Goal: Task Accomplishment & Management: Manage account settings

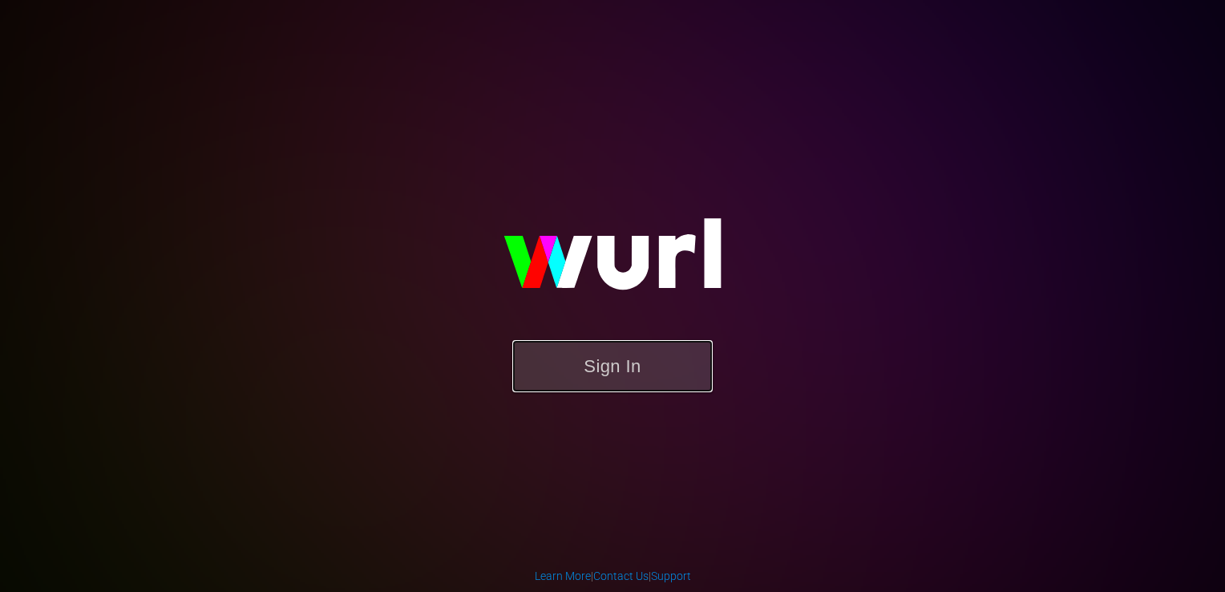
click at [668, 374] on button "Sign In" at bounding box center [612, 366] width 201 height 52
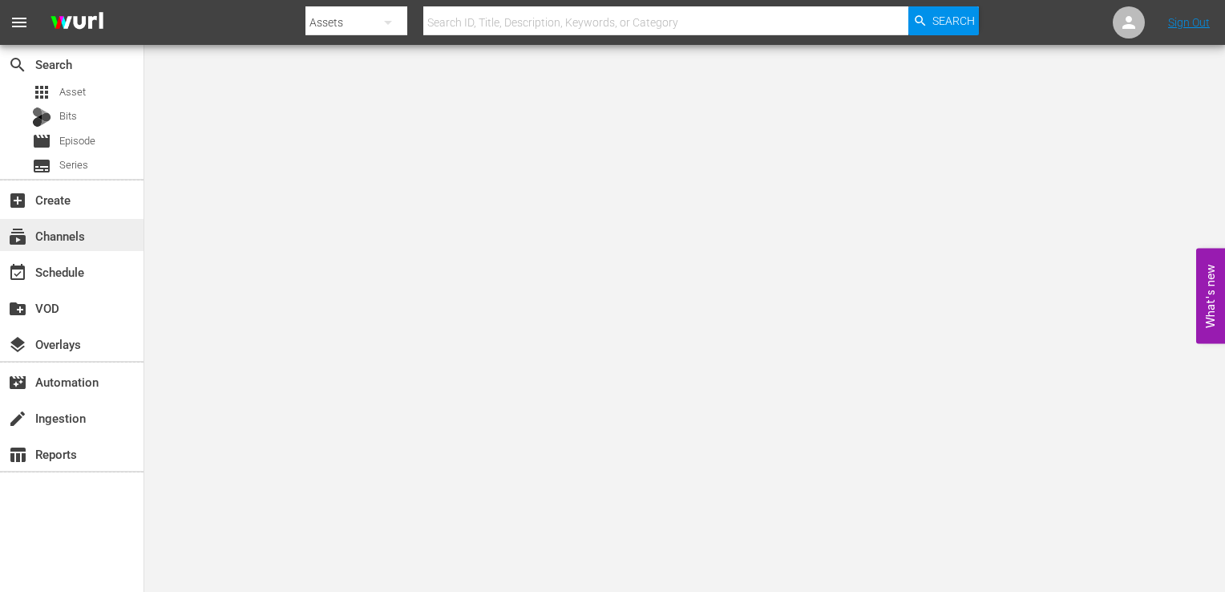
click at [78, 241] on div "subscriptions Channels" at bounding box center [45, 233] width 90 height 14
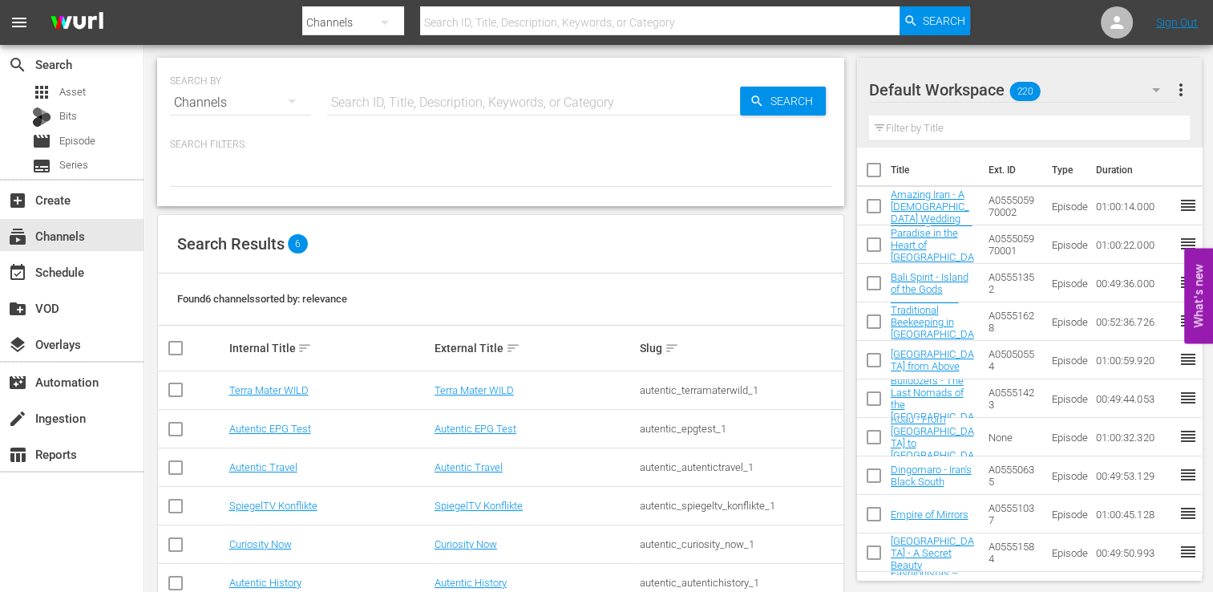
click at [209, 100] on div "Channels" at bounding box center [240, 102] width 141 height 45
click at [324, 142] on div "Channels Series Episodes Bits Assets" at bounding box center [606, 296] width 1213 height 592
click at [174, 470] on input "checkbox" at bounding box center [175, 470] width 19 height 19
checkbox input "true"
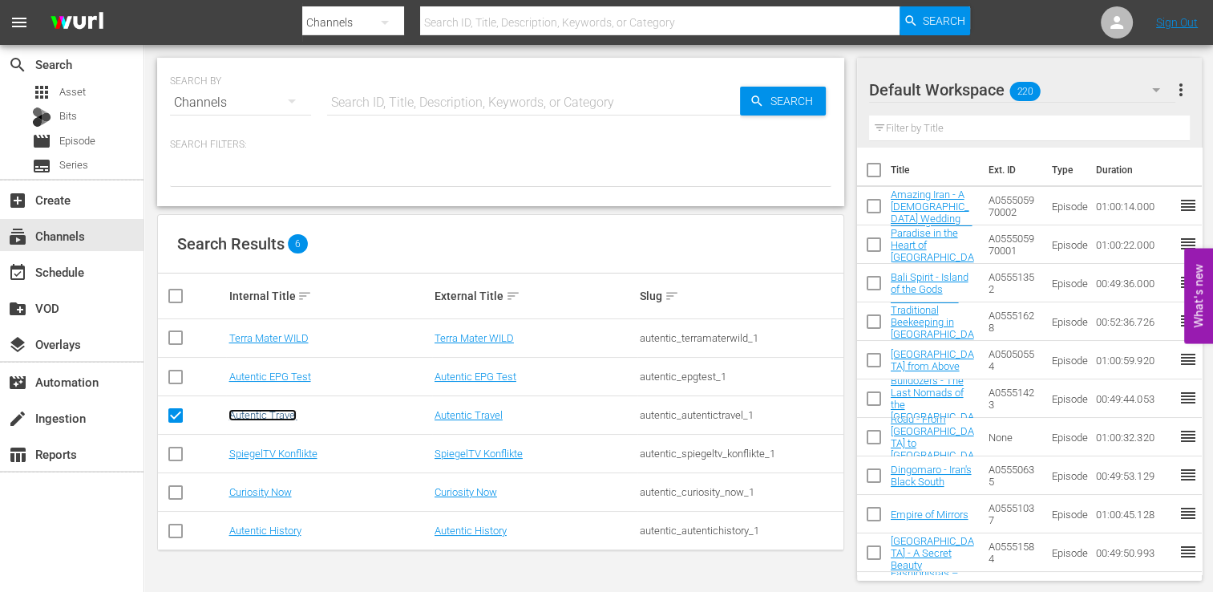
click at [257, 416] on link "Autentic Travel" at bounding box center [263, 415] width 68 height 12
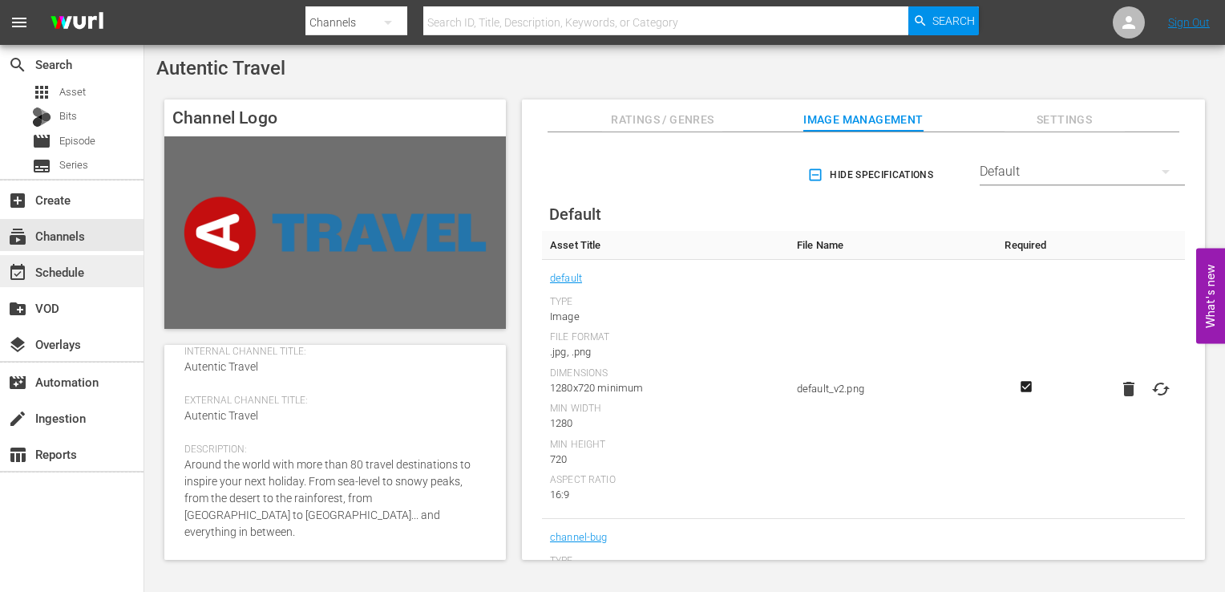
click at [70, 267] on div "event_available Schedule" at bounding box center [45, 269] width 90 height 14
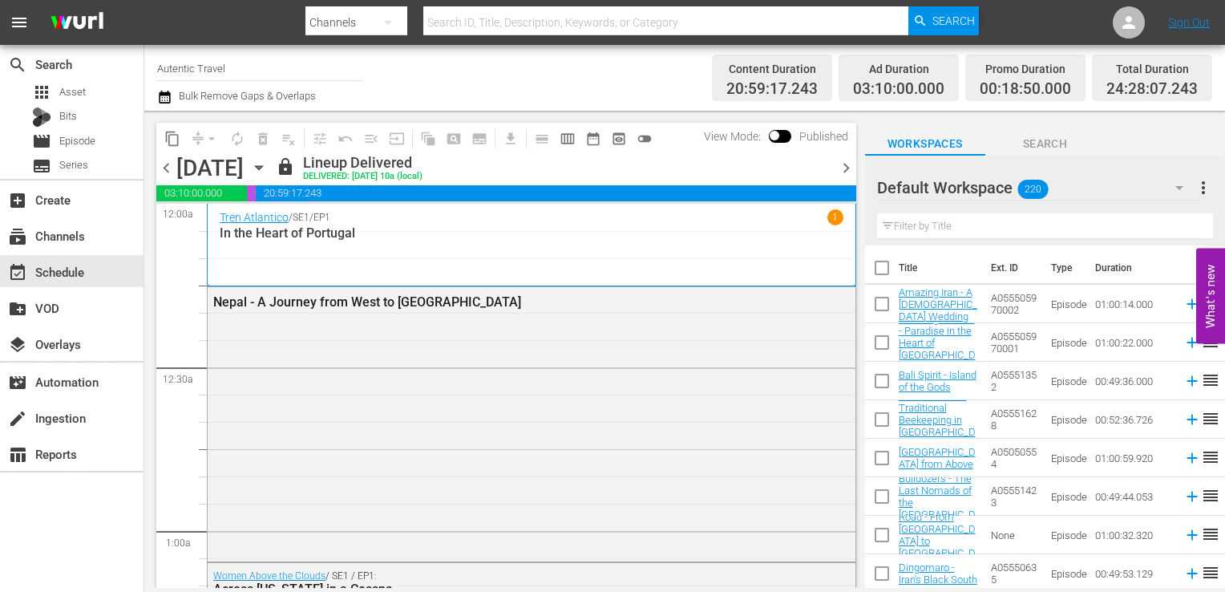
click at [1185, 188] on icon "button" at bounding box center [1179, 187] width 19 height 19
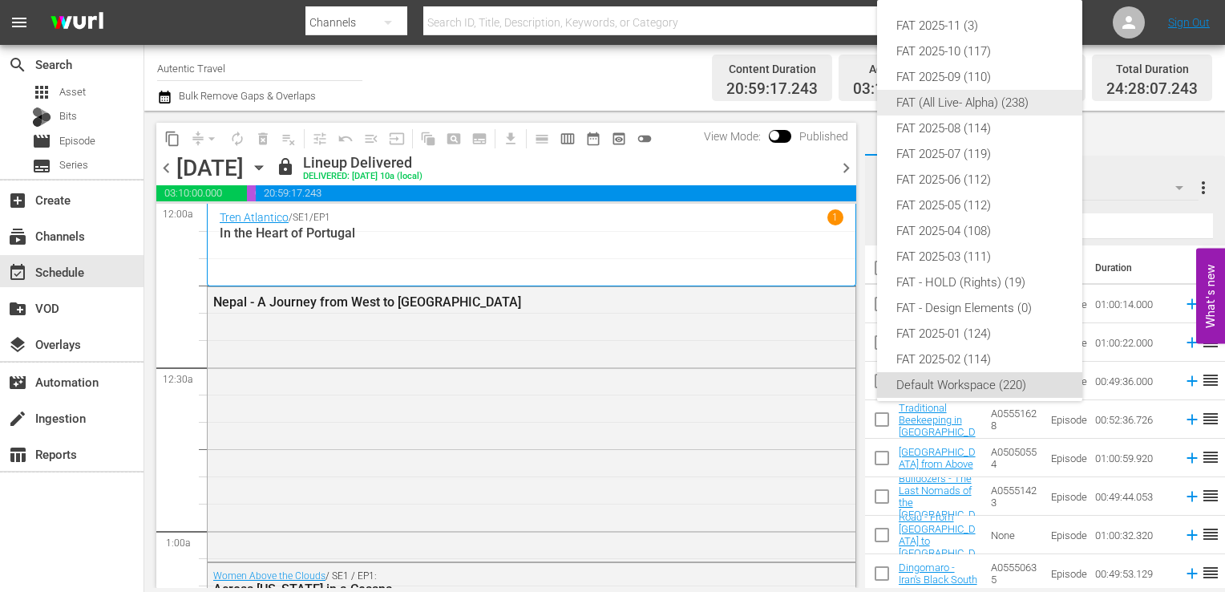
click at [993, 99] on div "FAT (All Live- Alpha) (238)" at bounding box center [980, 103] width 167 height 26
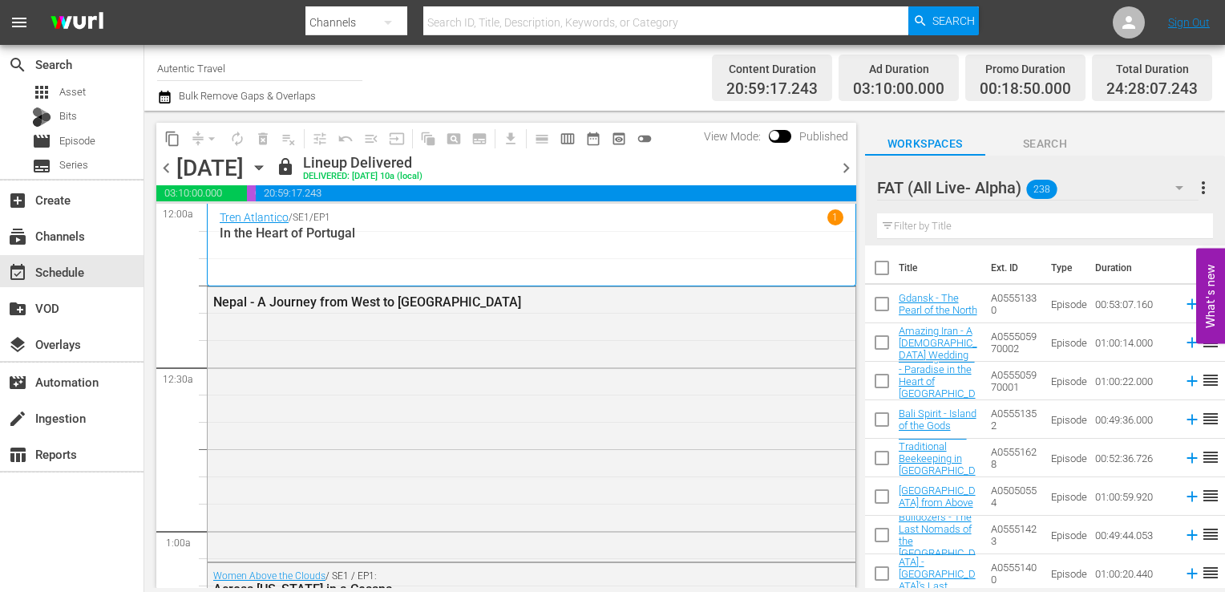
click at [1183, 182] on icon "button" at bounding box center [1179, 187] width 19 height 19
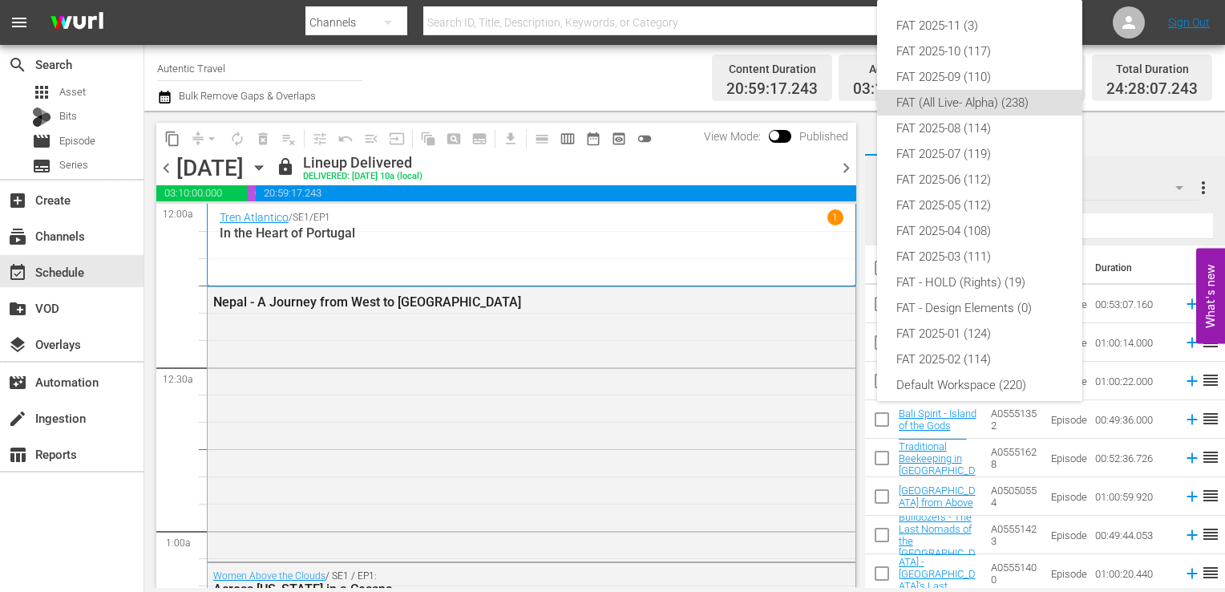
scroll to position [10, 0]
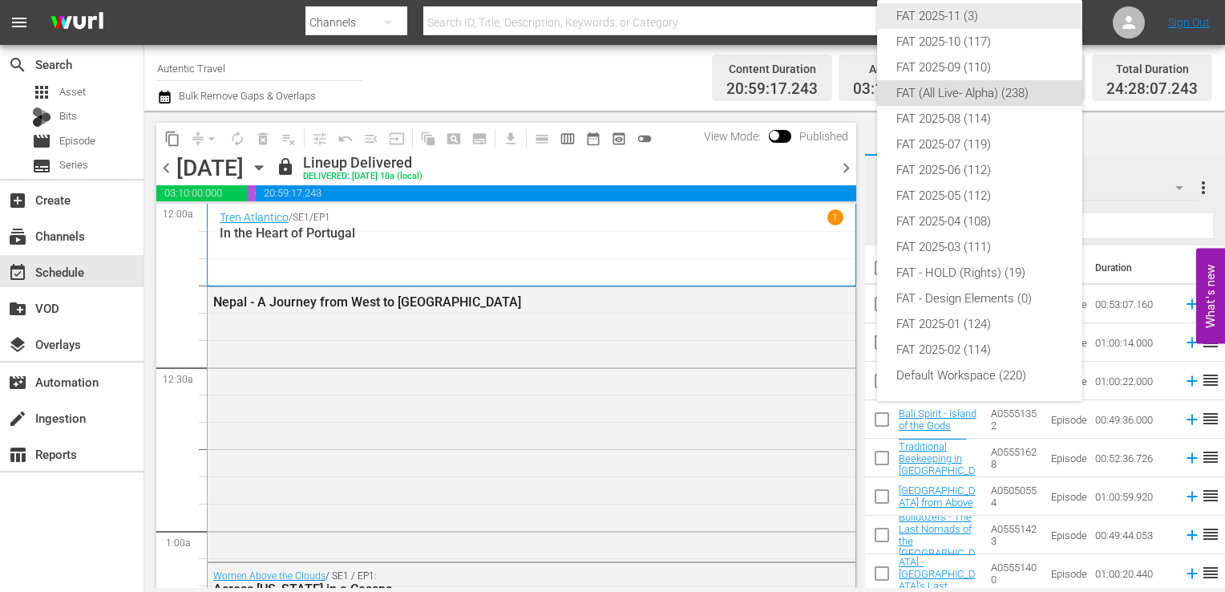
click at [970, 3] on div "FAT 2025-11 (3)" at bounding box center [980, 16] width 167 height 26
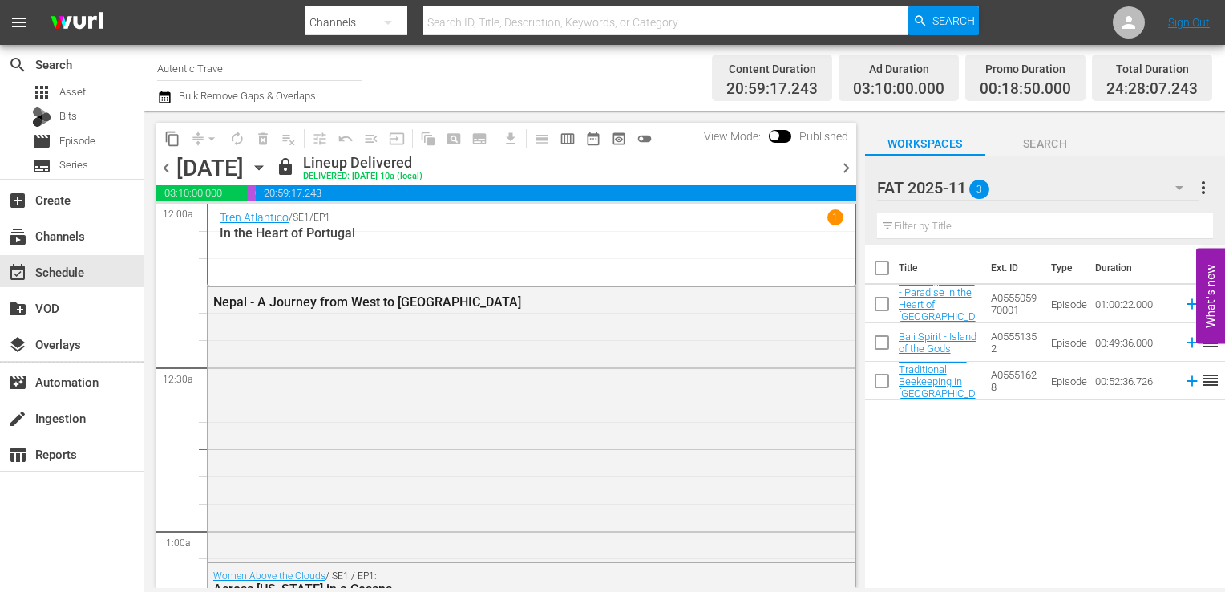
click at [879, 307] on input "checkbox" at bounding box center [882, 307] width 34 height 34
checkbox input "true"
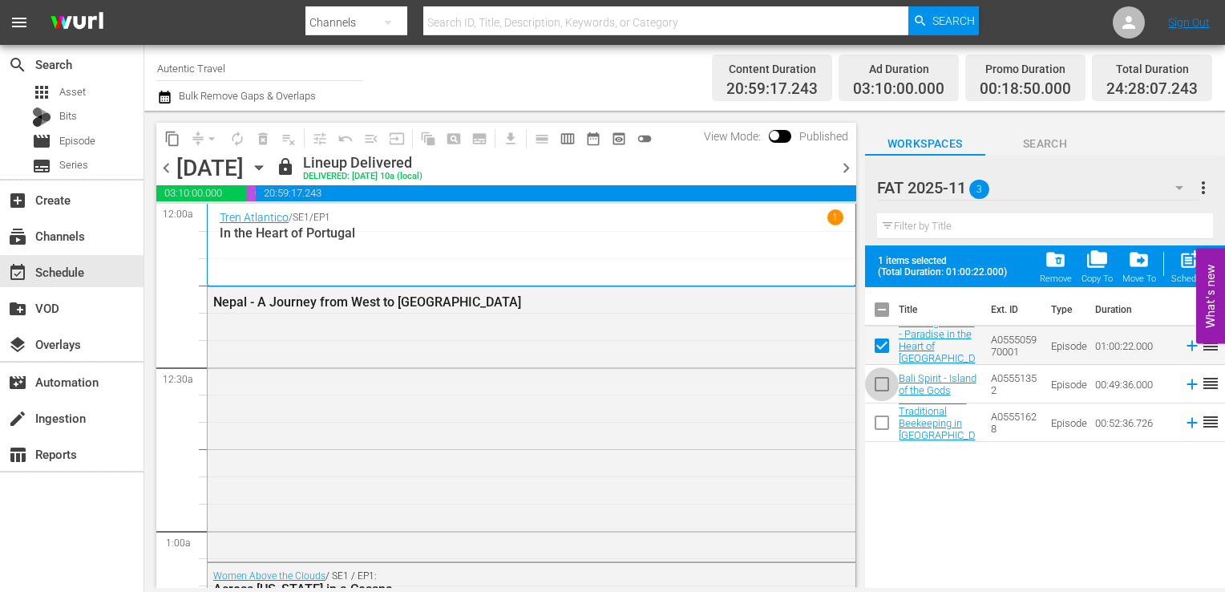
click at [878, 379] on input "checkbox" at bounding box center [882, 388] width 34 height 34
checkbox input "true"
click at [877, 427] on input "checkbox" at bounding box center [882, 426] width 34 height 34
checkbox input "true"
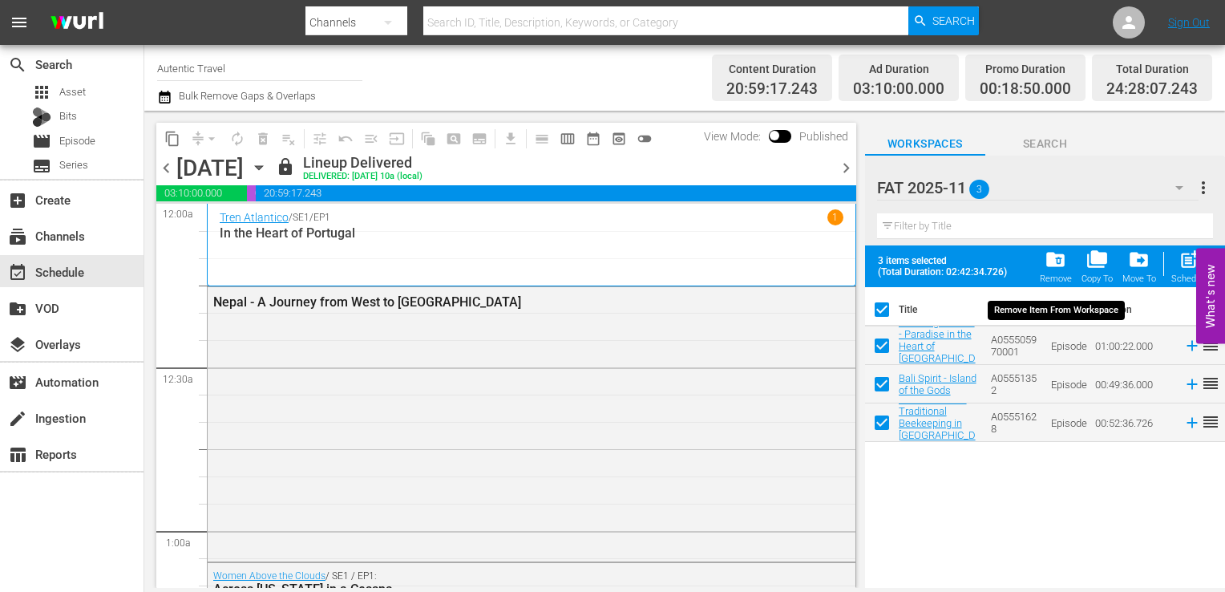
click at [1058, 278] on div "Remove" at bounding box center [1056, 278] width 32 height 10
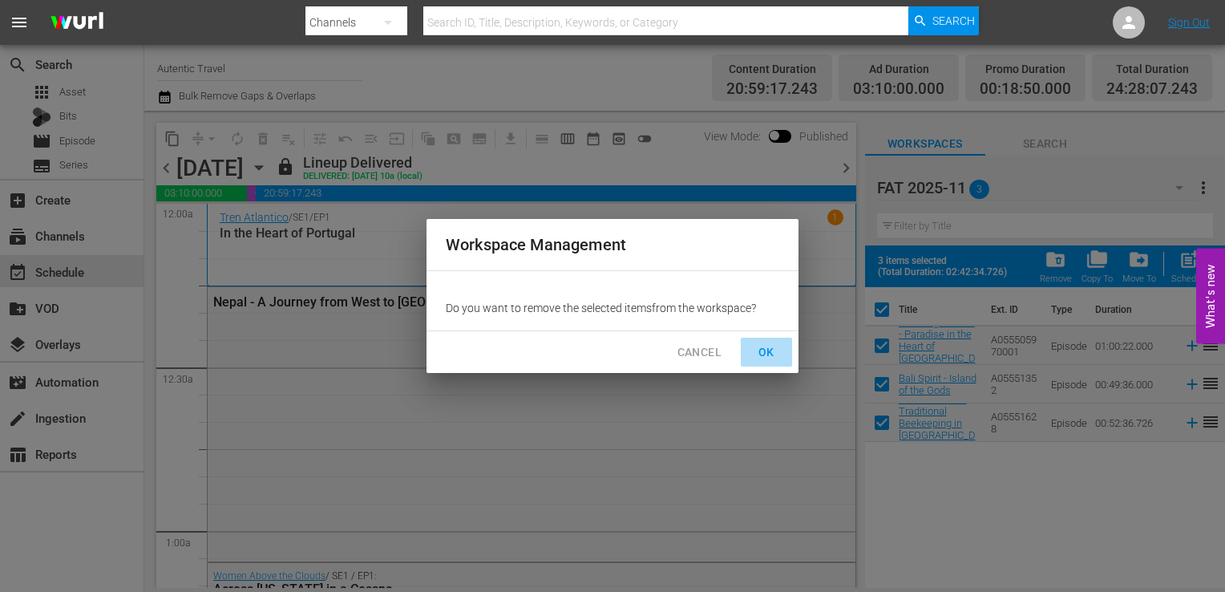
click at [760, 349] on span "OK" at bounding box center [767, 352] width 26 height 20
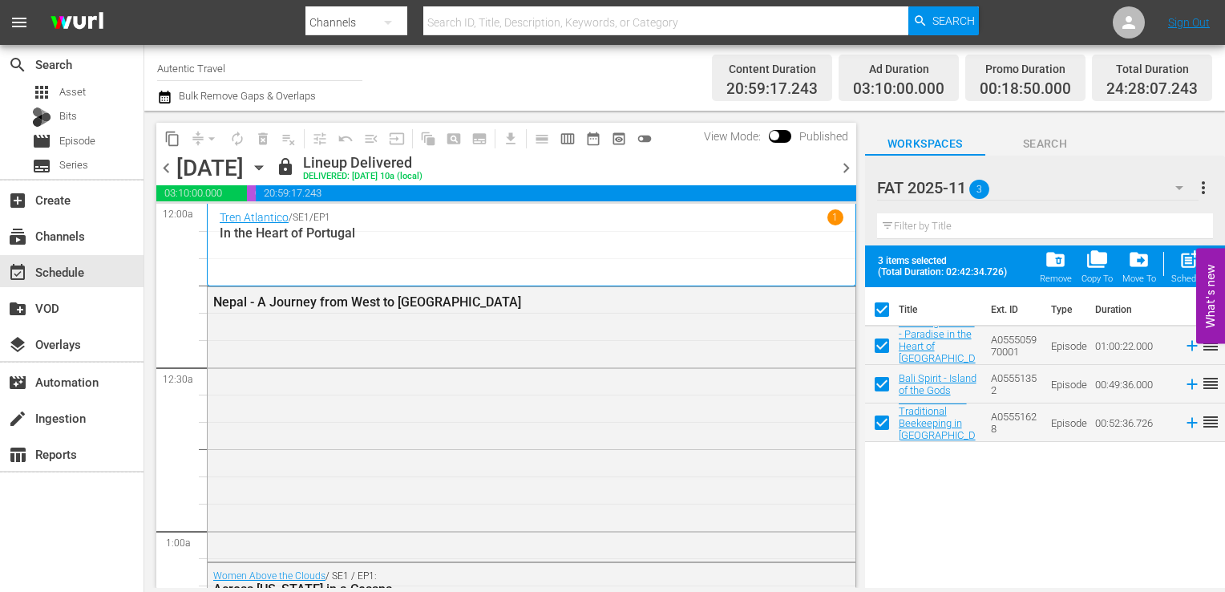
checkbox input "false"
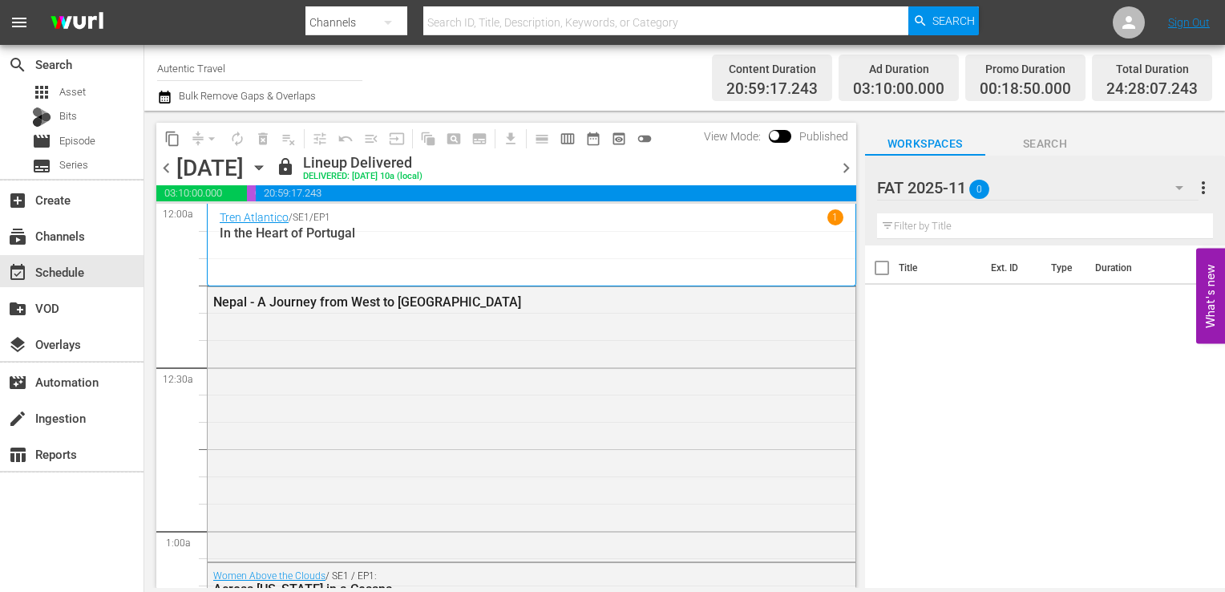
click at [913, 201] on div at bounding box center [948, 188] width 142 height 40
click at [1138, 387] on div "Title Ext. ID Type Duration" at bounding box center [1045, 417] width 360 height 345
click at [1181, 188] on icon "button" at bounding box center [1180, 188] width 8 height 4
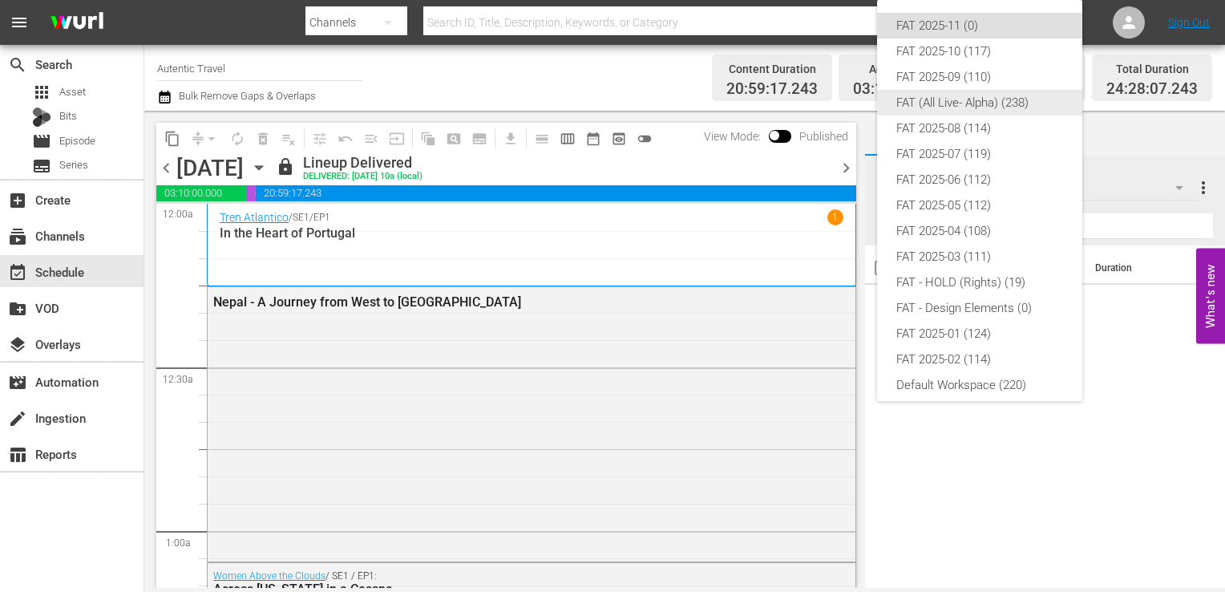
click at [989, 96] on div "FAT (All Live- Alpha) (238)" at bounding box center [980, 103] width 167 height 26
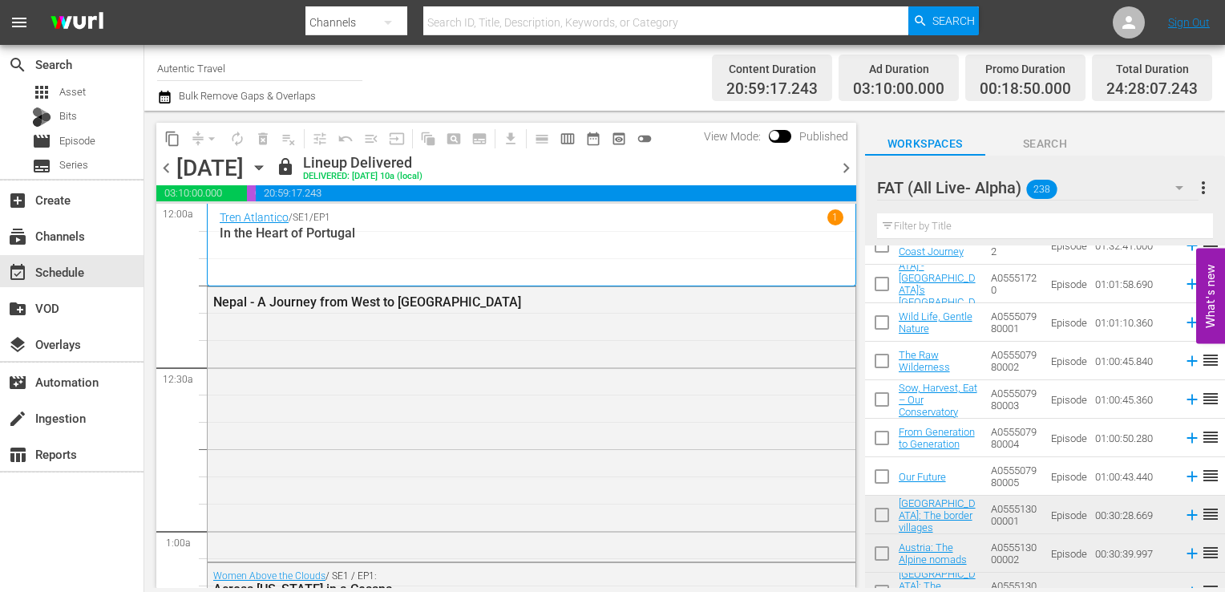
scroll to position [1558, 0]
click at [879, 329] on input "checkbox" at bounding box center [882, 327] width 34 height 34
checkbox input "true"
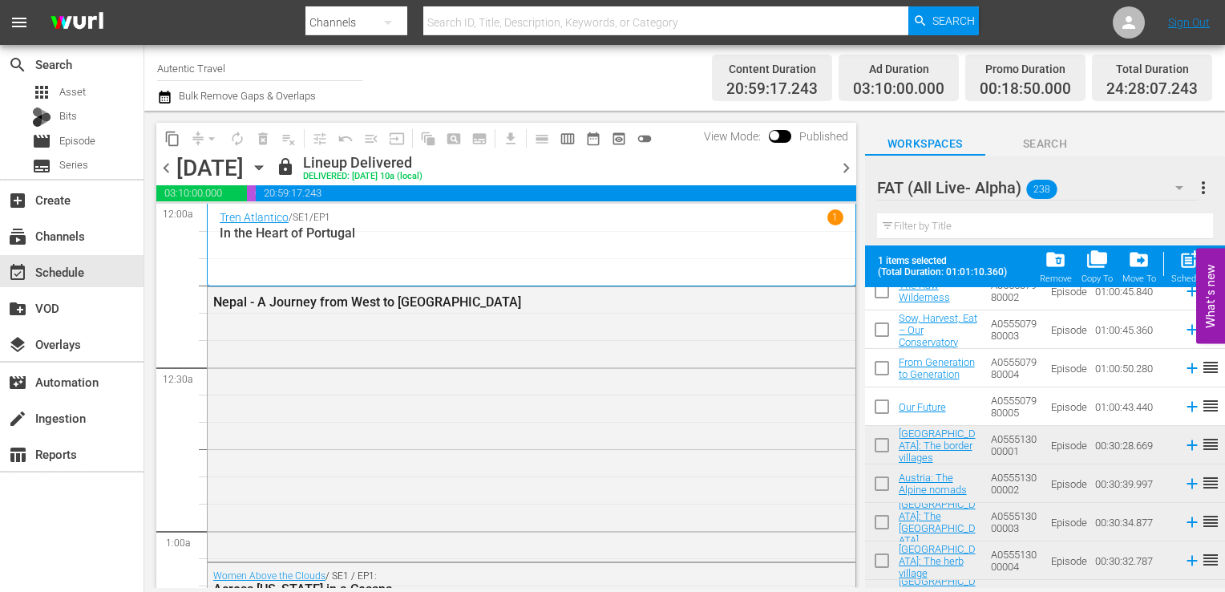
scroll to position [1628, 0]
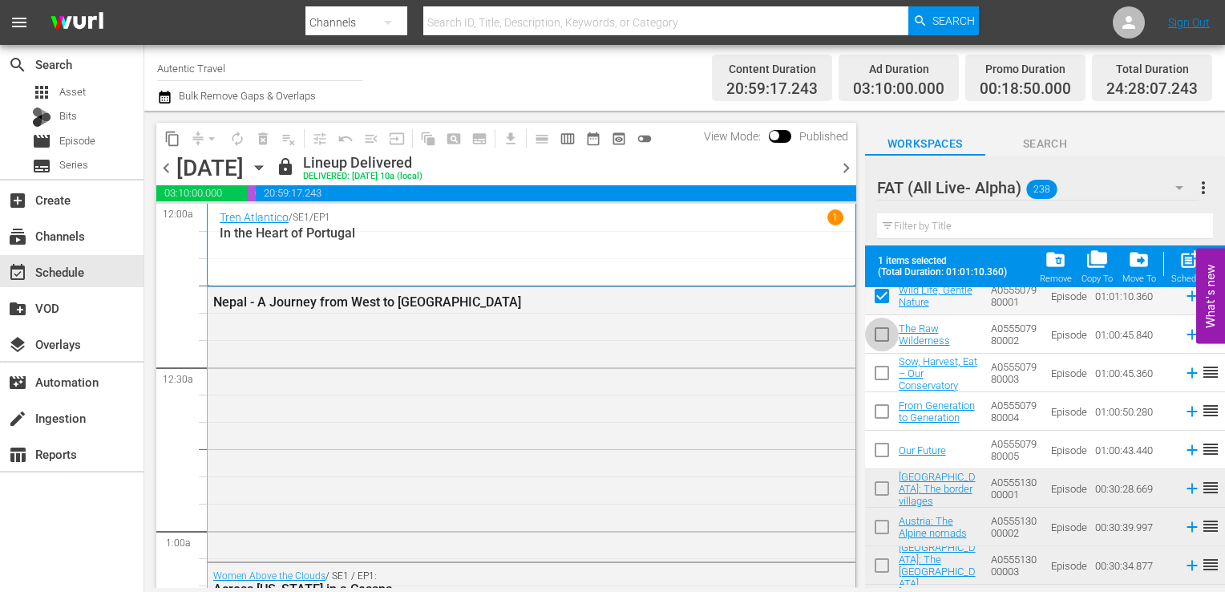
click at [877, 338] on input "checkbox" at bounding box center [882, 338] width 34 height 34
checkbox input "true"
click at [877, 367] on input "checkbox" at bounding box center [882, 376] width 34 height 34
checkbox input "true"
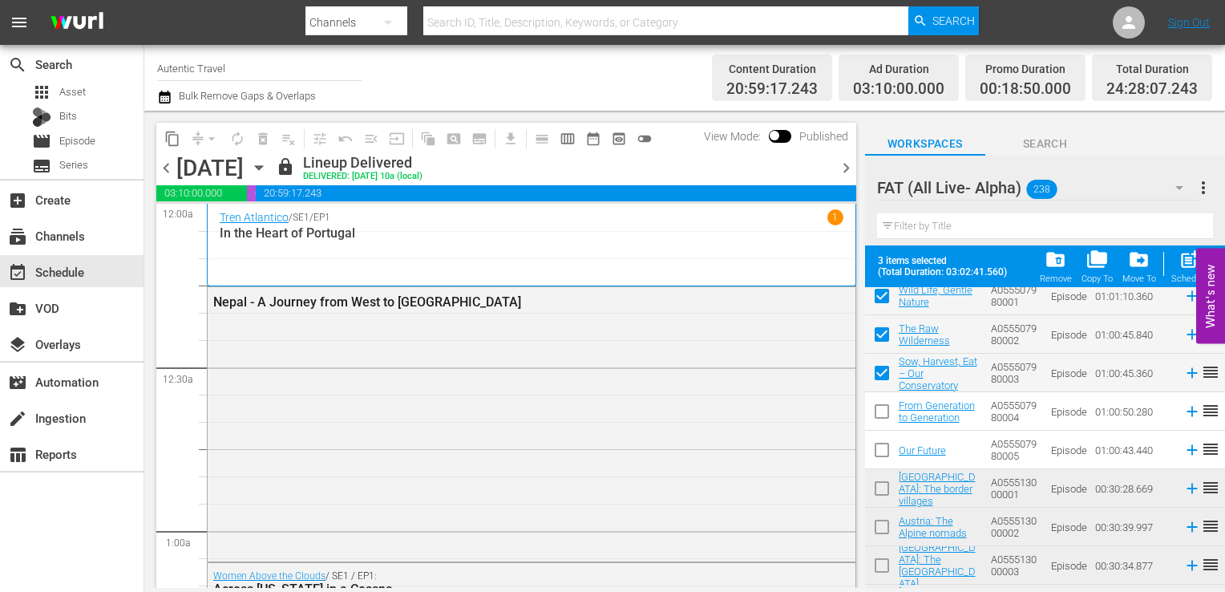
click at [886, 415] on input "checkbox" at bounding box center [882, 415] width 34 height 34
checkbox input "true"
click at [882, 444] on input "checkbox" at bounding box center [882, 453] width 34 height 34
checkbox input "true"
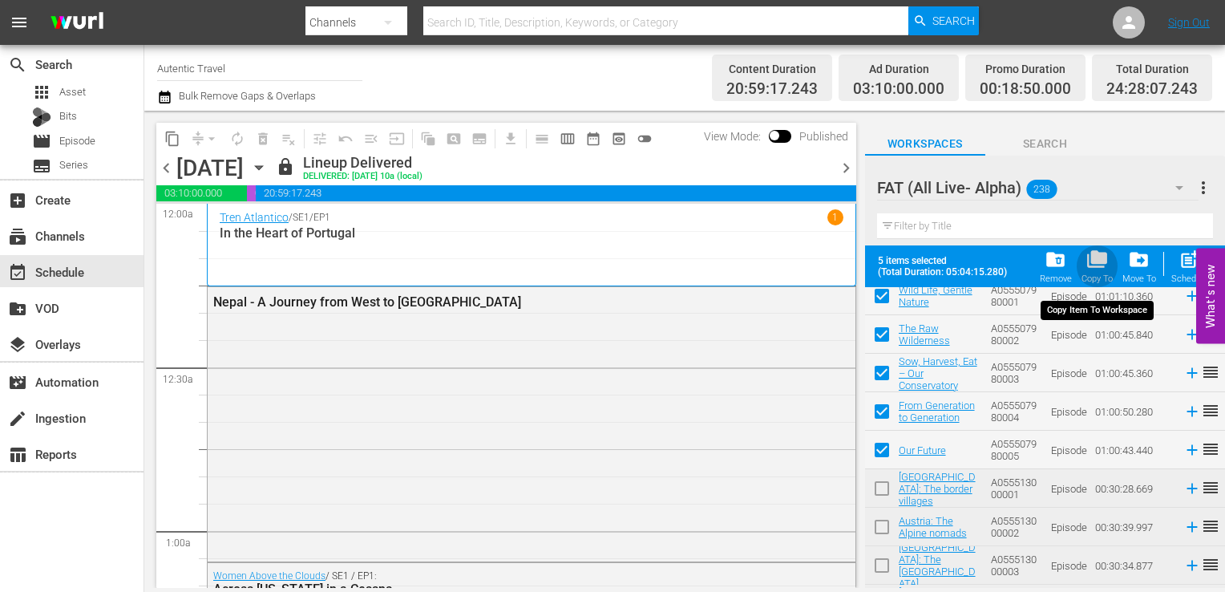
click at [1100, 277] on div "Copy To" at bounding box center [1097, 278] width 31 height 10
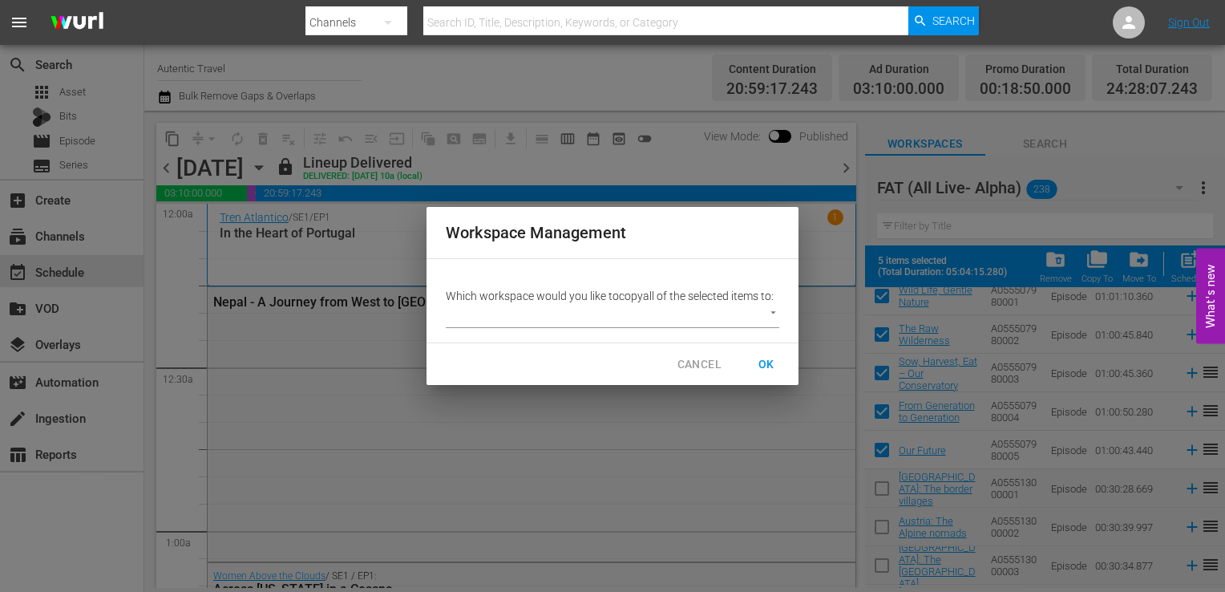
click at [675, 322] on body "menu Search By Channels Search ID, Title, Description, Keywords, or Category Se…" at bounding box center [612, 296] width 1225 height 592
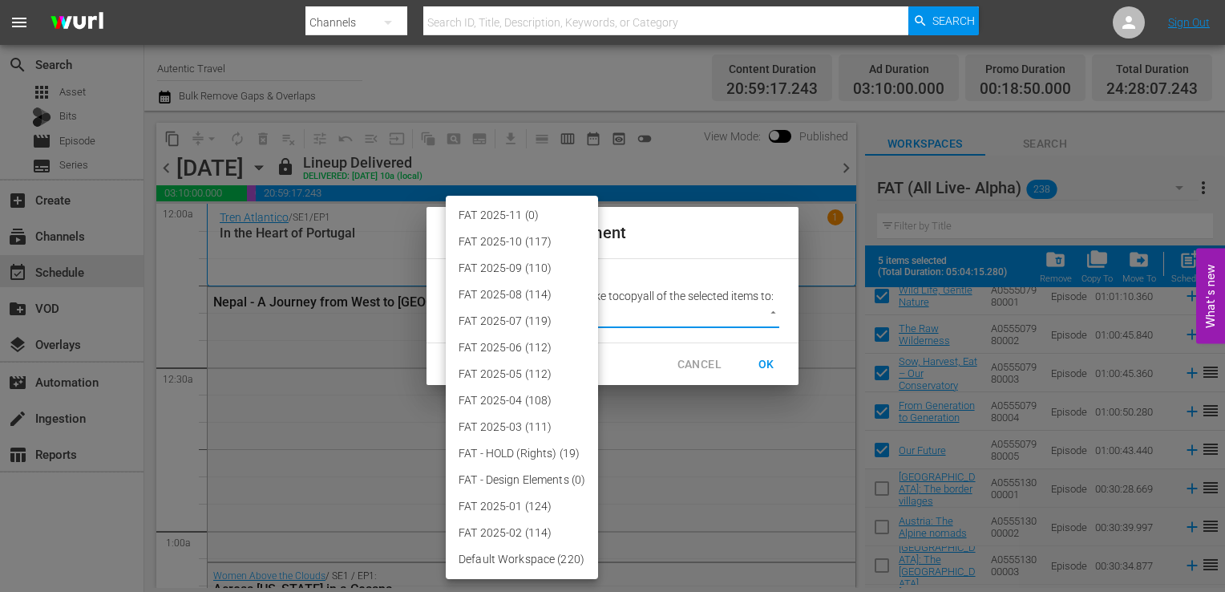
click at [521, 218] on li "FAT 2025-11 (0)" at bounding box center [522, 215] width 152 height 26
type input "3864"
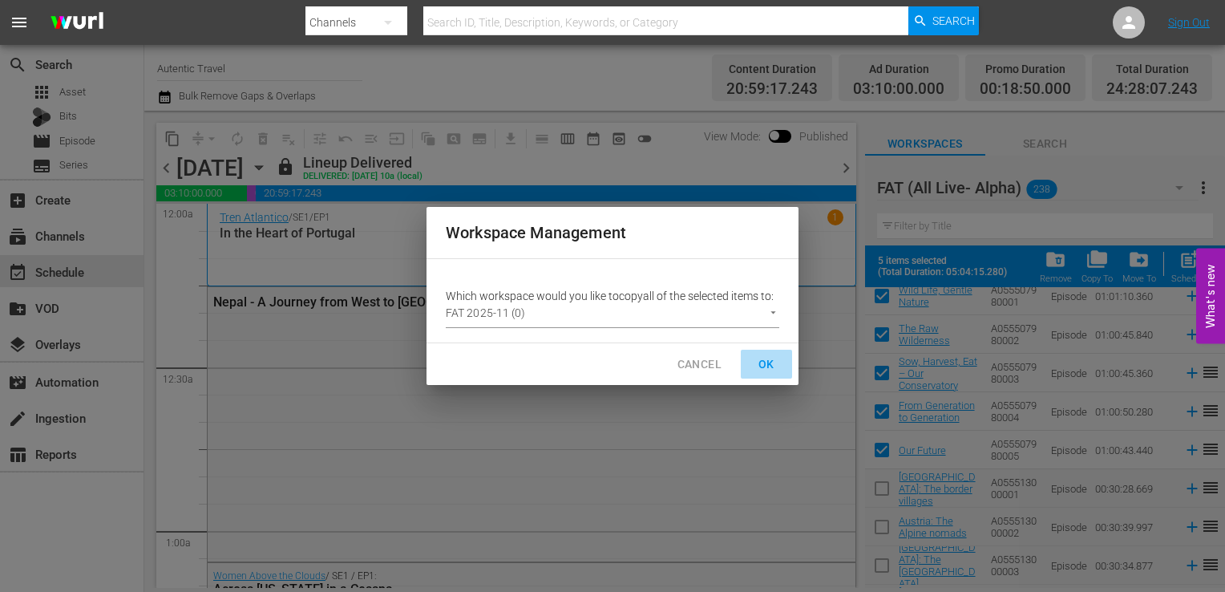
click at [762, 357] on span "OK" at bounding box center [767, 364] width 26 height 20
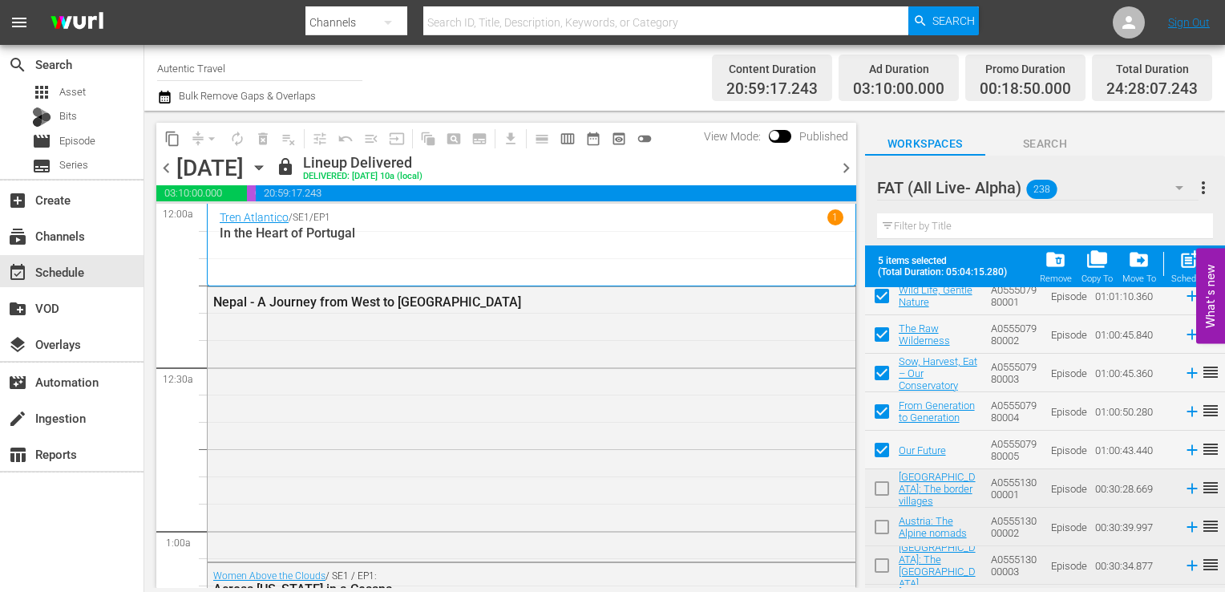
checkbox input "false"
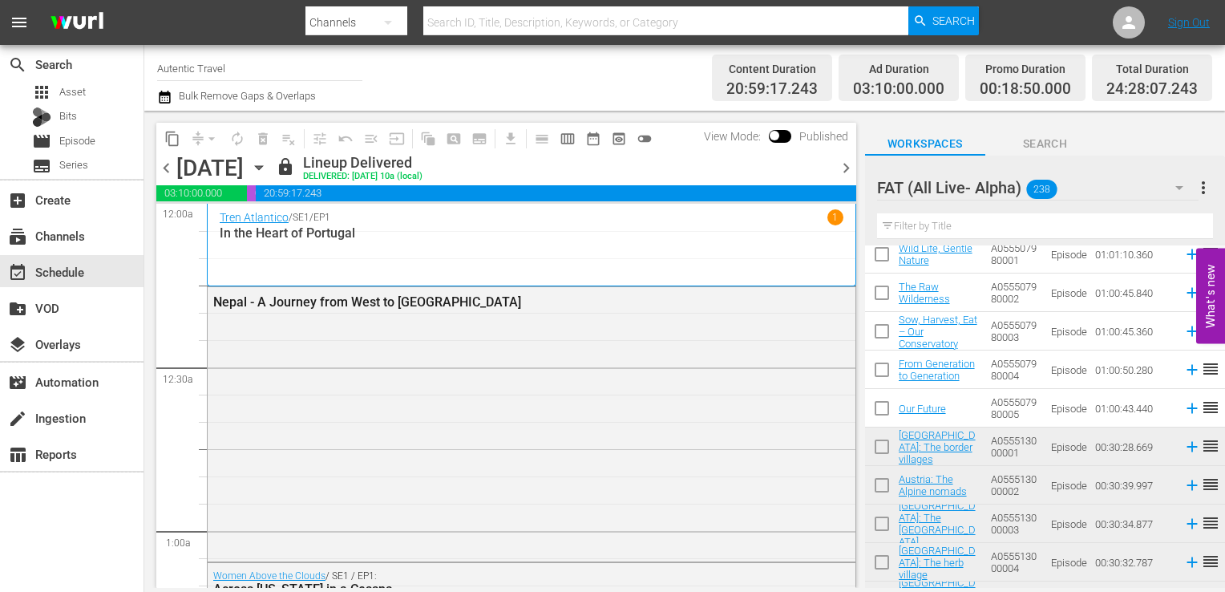
click at [1176, 190] on icon "button" at bounding box center [1179, 187] width 19 height 19
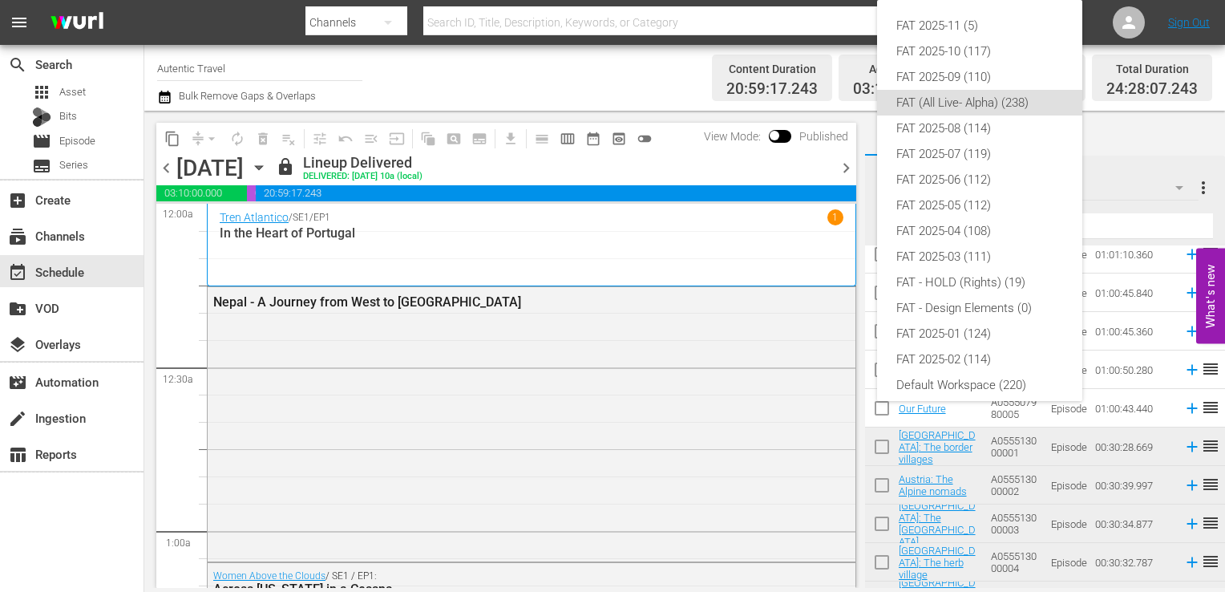
scroll to position [10, 0]
click at [1140, 182] on div "FAT 2025-11 (5) FAT 2025-10 (117) FAT 2025-09 (110) FAT (All Live- Alpha) (238)…" at bounding box center [612, 296] width 1225 height 592
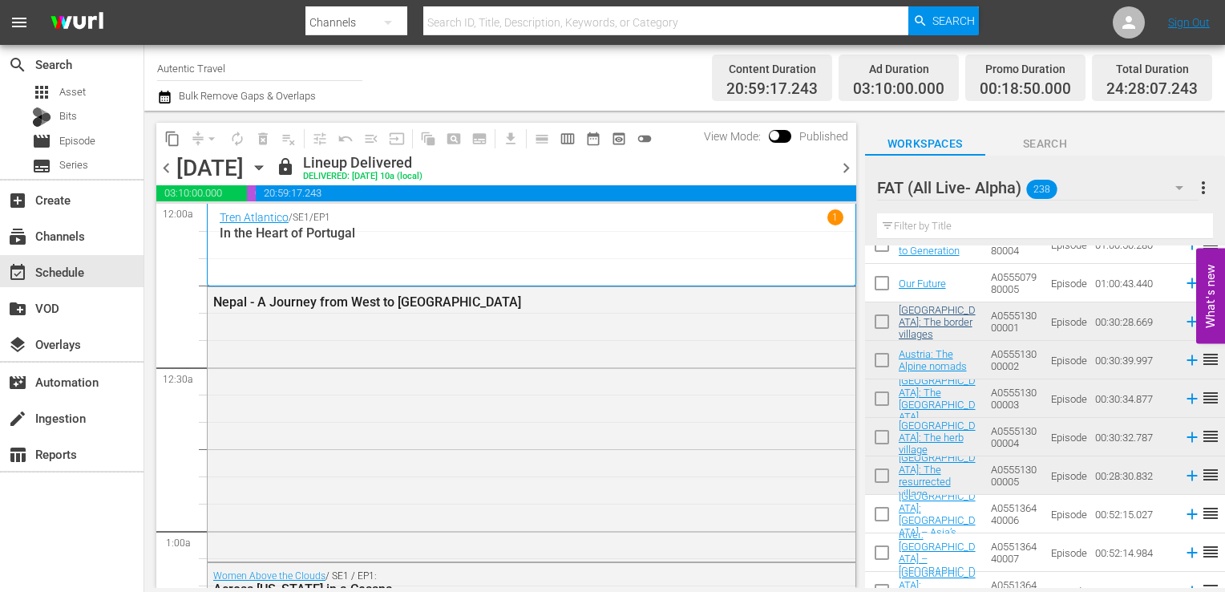
scroll to position [1755, 0]
click at [884, 324] on input "checkbox" at bounding box center [882, 323] width 34 height 34
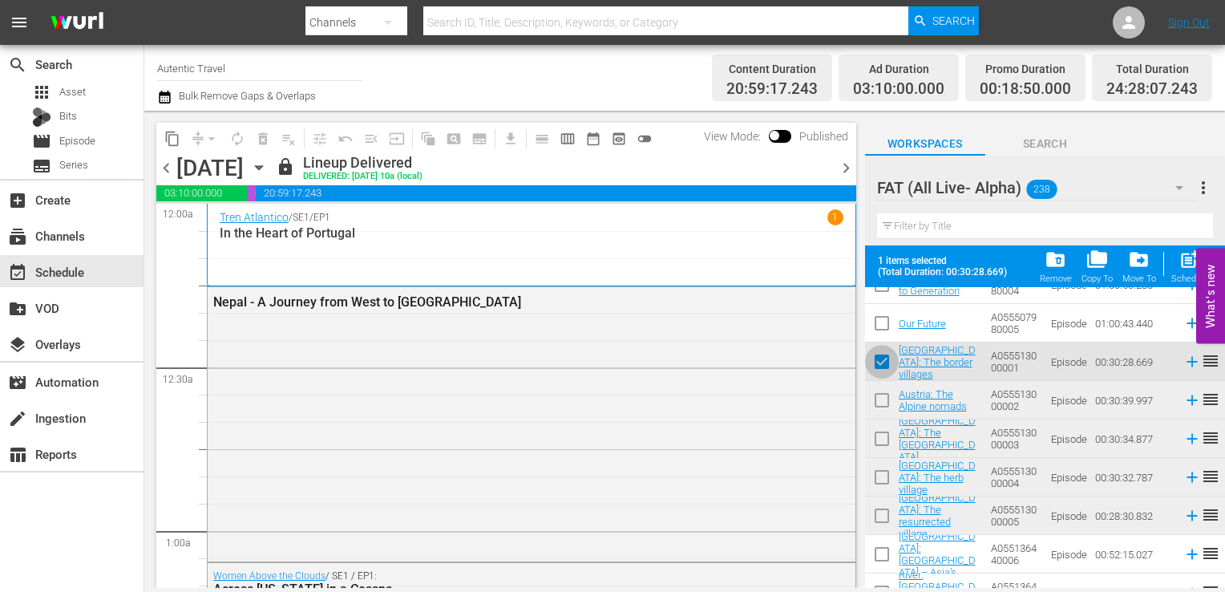
click at [880, 359] on input "checkbox" at bounding box center [882, 365] width 34 height 34
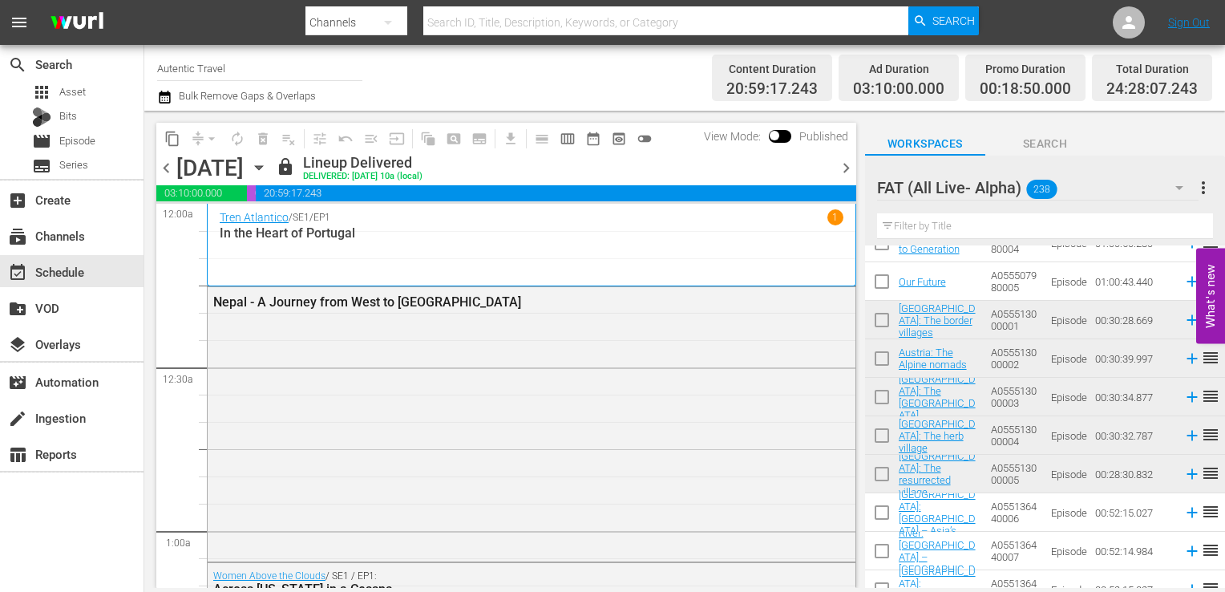
click at [878, 326] on input "checkbox" at bounding box center [882, 323] width 34 height 34
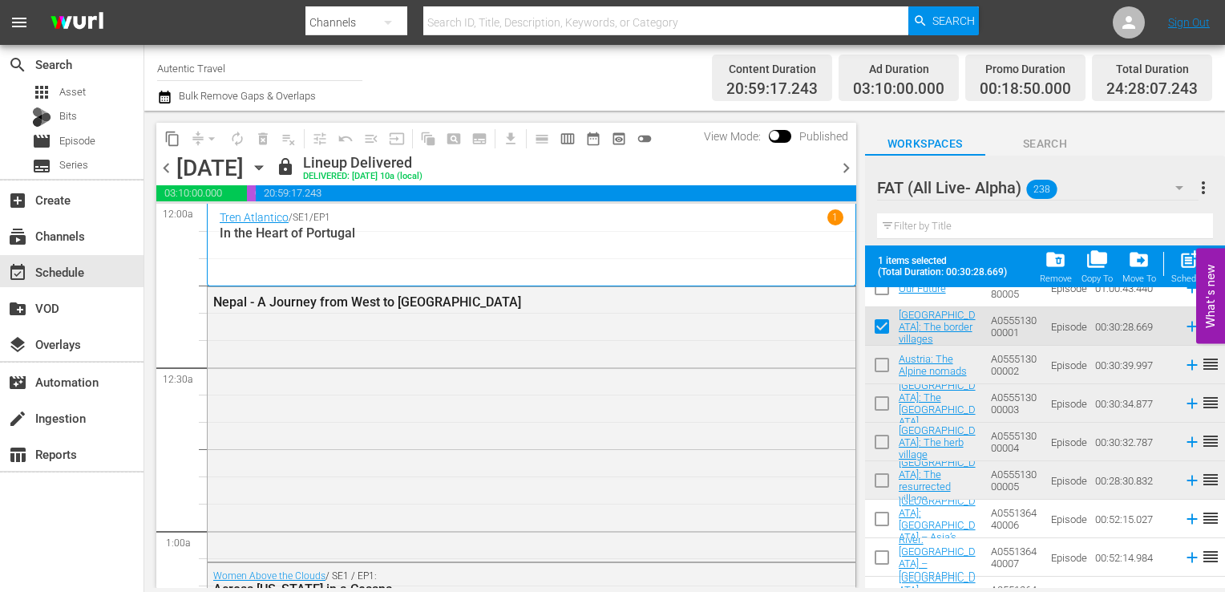
scroll to position [1790, 0]
click at [879, 322] on input "checkbox" at bounding box center [882, 330] width 34 height 34
checkbox input "false"
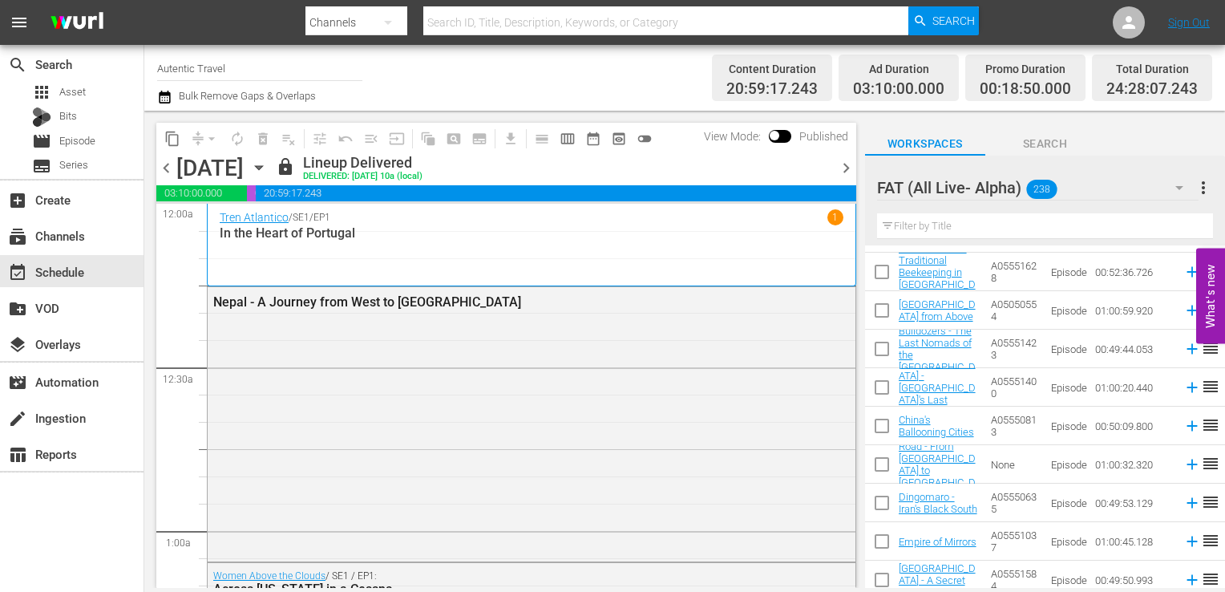
scroll to position [0, 0]
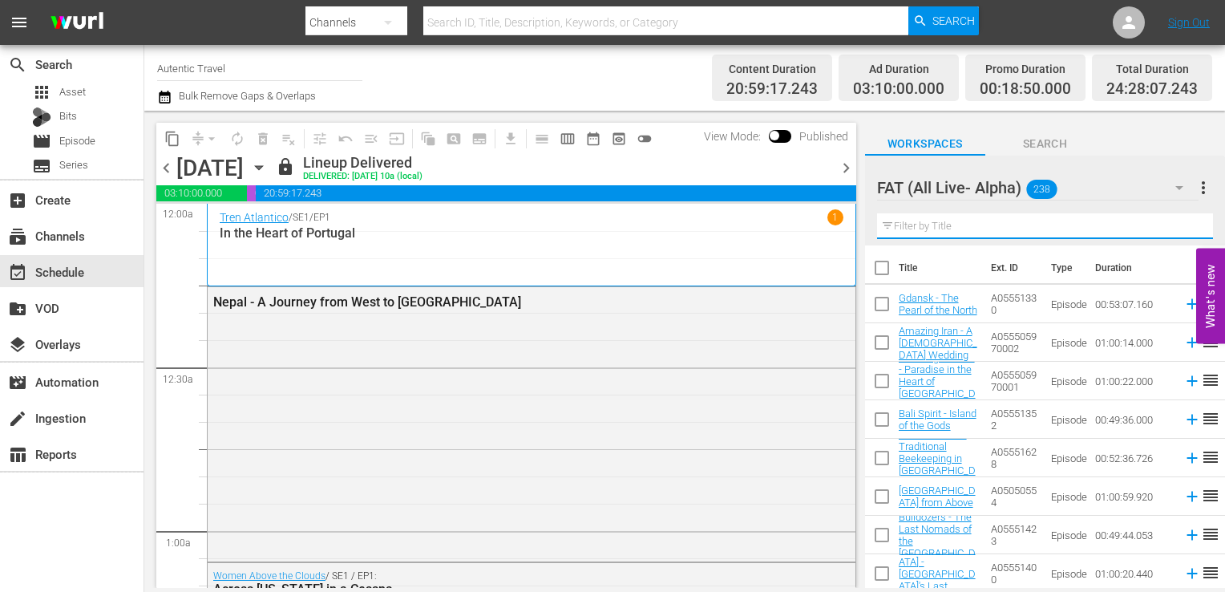
click at [988, 225] on input "text" at bounding box center [1045, 226] width 336 height 26
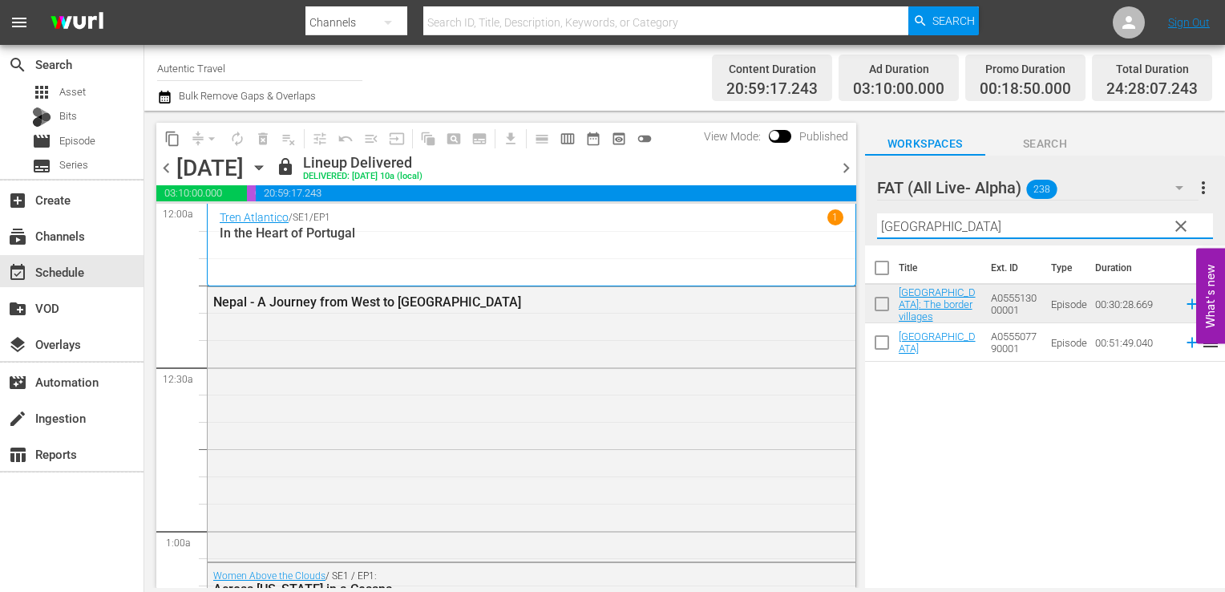
type input "slovenia"
click at [878, 306] on input "checkbox" at bounding box center [882, 307] width 34 height 34
checkbox input "true"
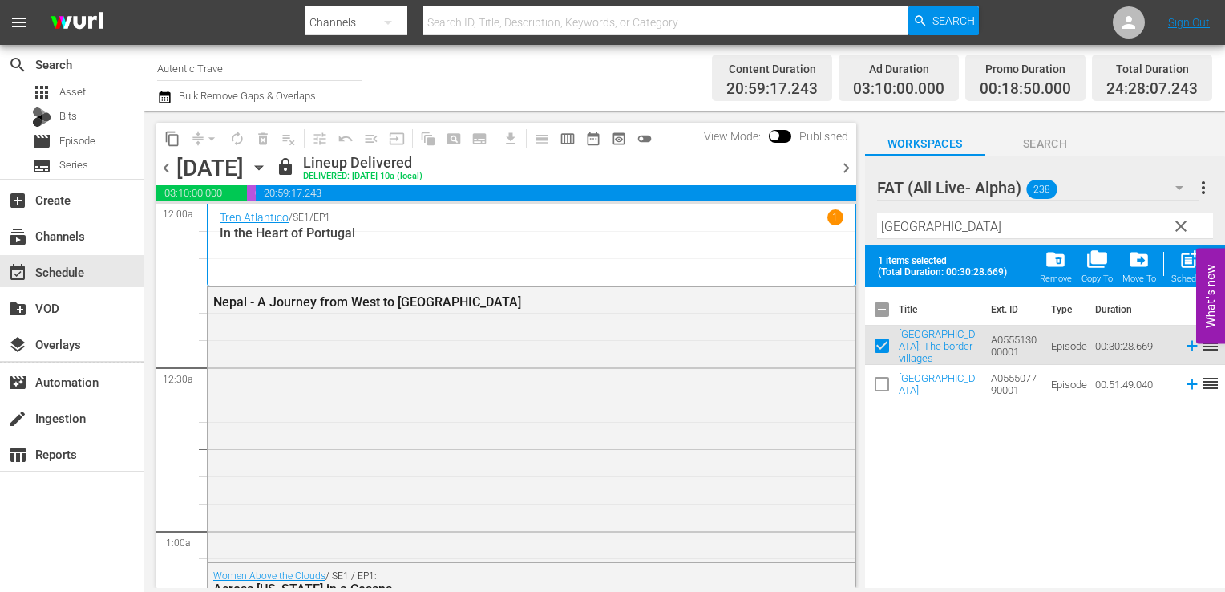
click at [1178, 225] on span "clear" at bounding box center [1181, 226] width 19 height 19
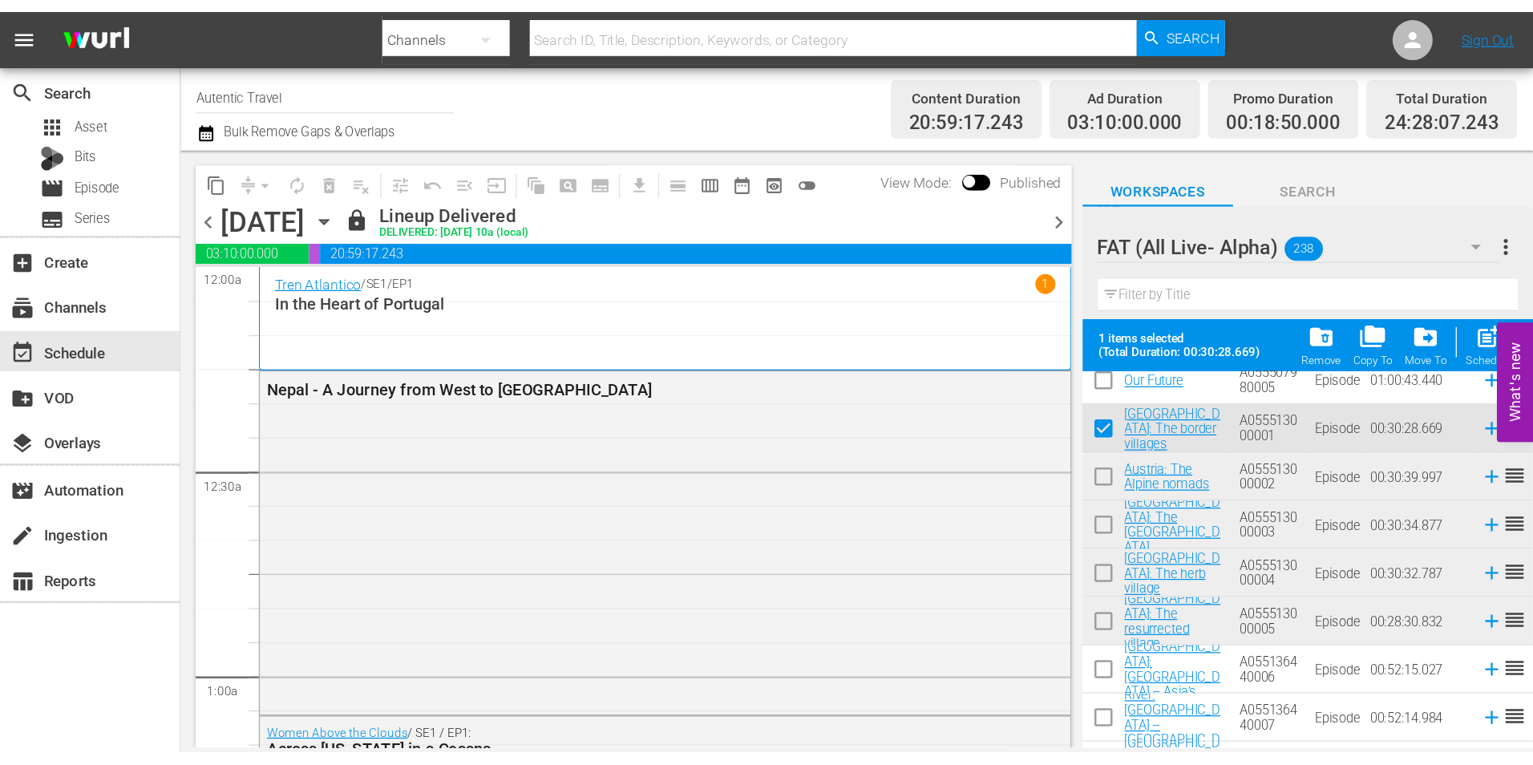
scroll to position [1785, 0]
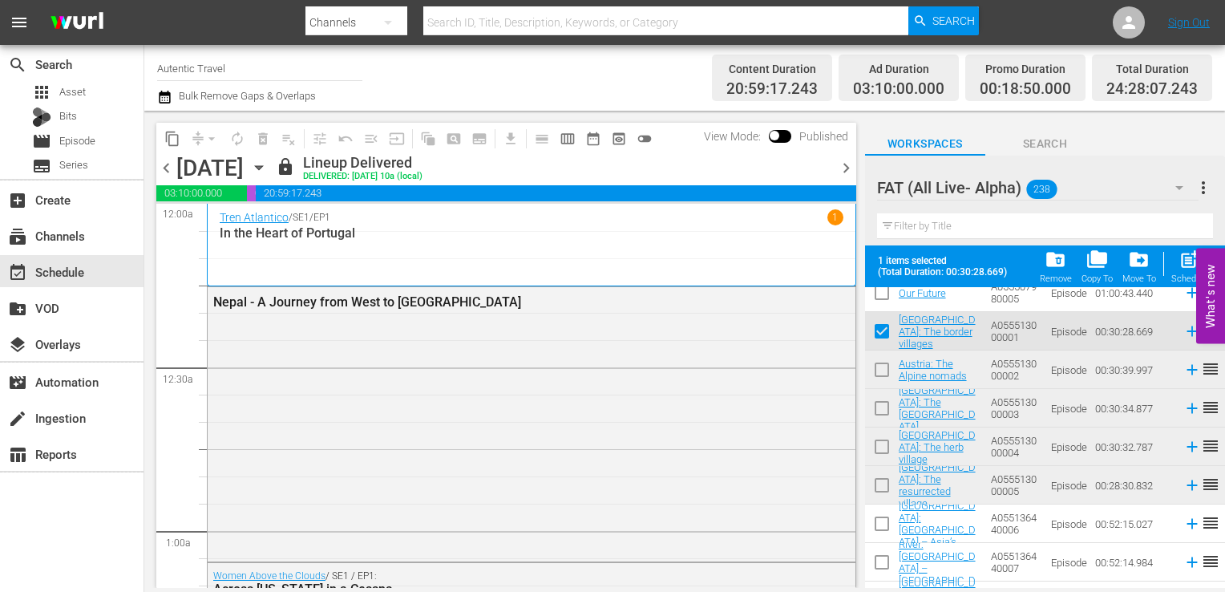
drag, startPoint x: 885, startPoint y: 379, endPoint x: 882, endPoint y: 436, distance: 57.0
click at [885, 379] on input "checkbox" at bounding box center [882, 373] width 34 height 34
checkbox input "true"
click at [885, 408] on input "checkbox" at bounding box center [882, 412] width 34 height 34
checkbox input "true"
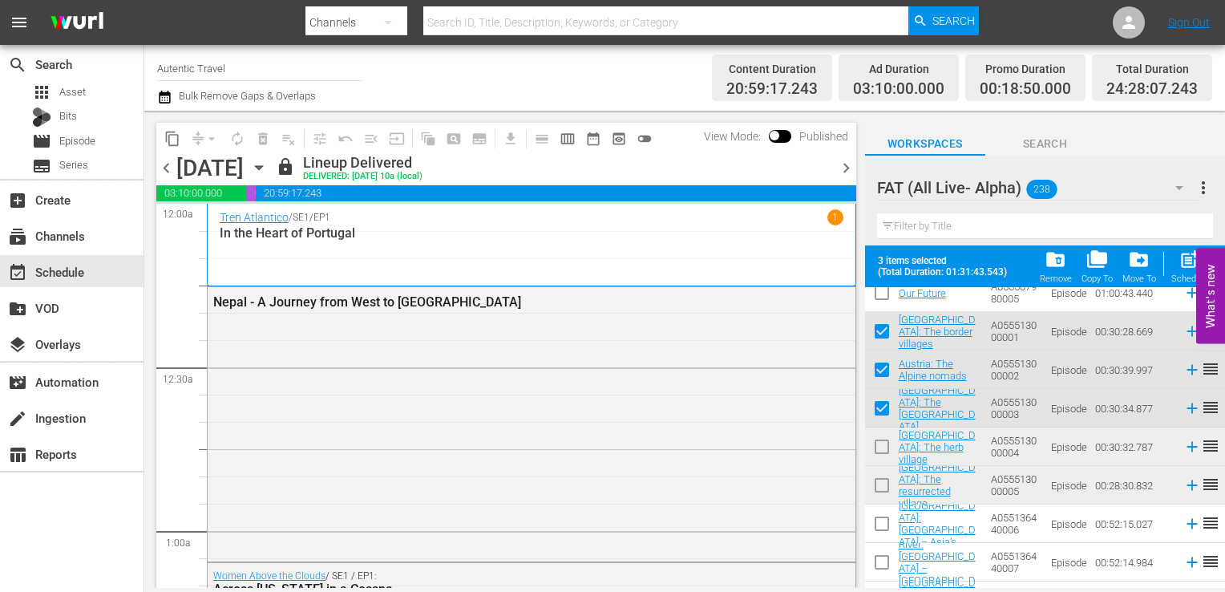
click at [882, 447] on input "checkbox" at bounding box center [882, 450] width 34 height 34
checkbox input "true"
click at [883, 489] on input "checkbox" at bounding box center [882, 489] width 34 height 34
checkbox input "true"
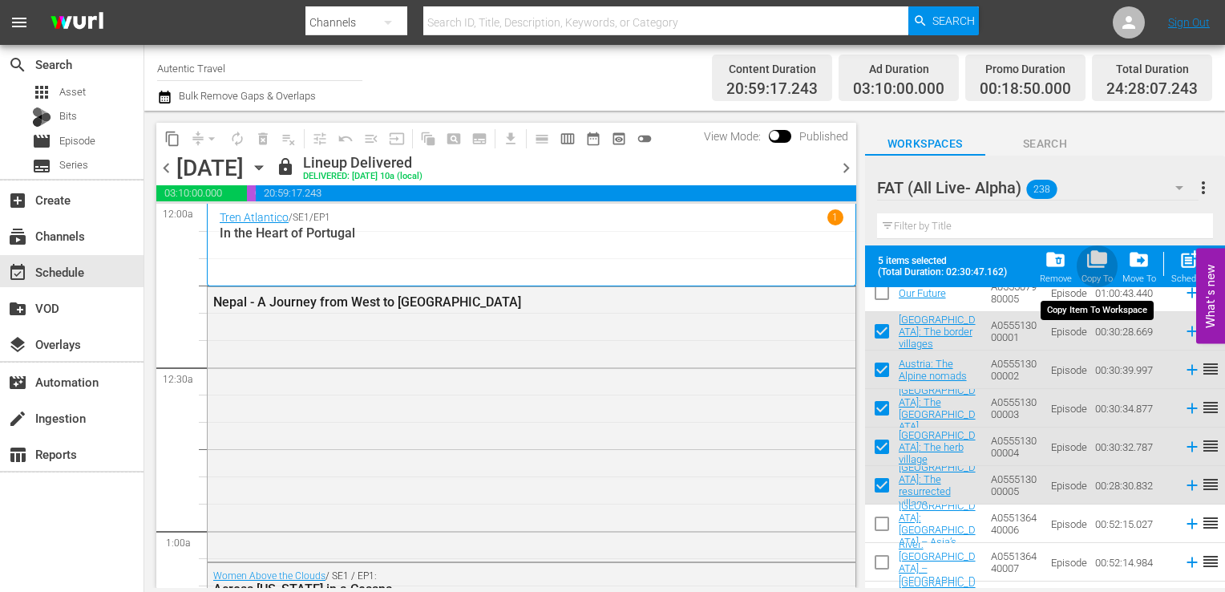
click at [1104, 278] on div "Copy To" at bounding box center [1097, 278] width 31 height 10
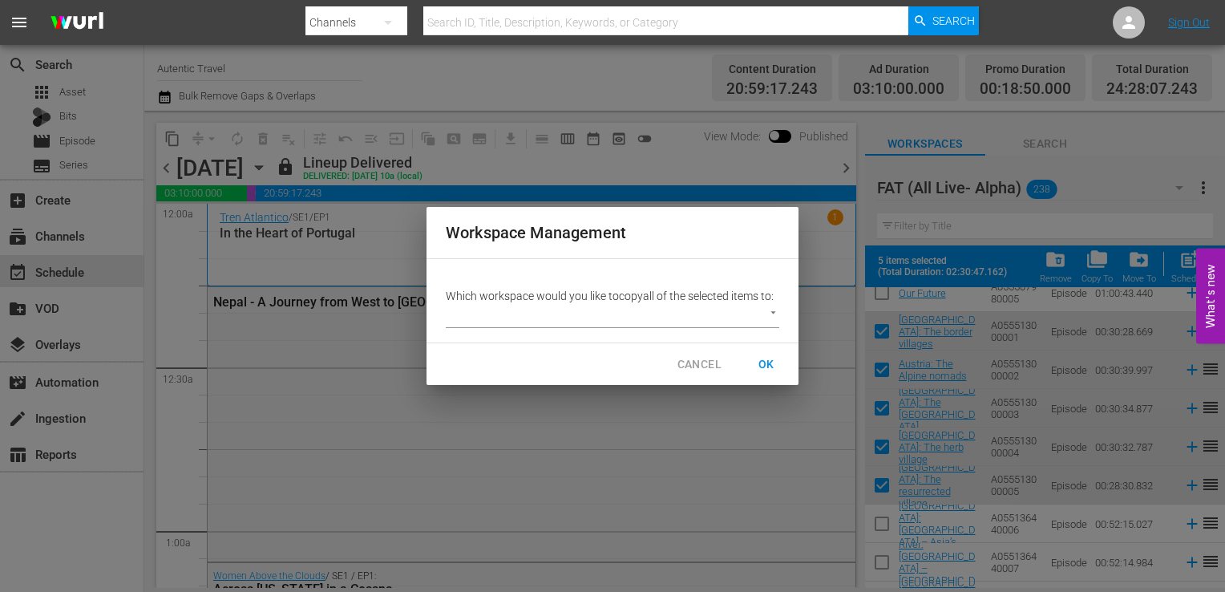
click at [692, 321] on body "menu Search By Channels Search ID, Title, Description, Keywords, or Category Se…" at bounding box center [612, 296] width 1225 height 592
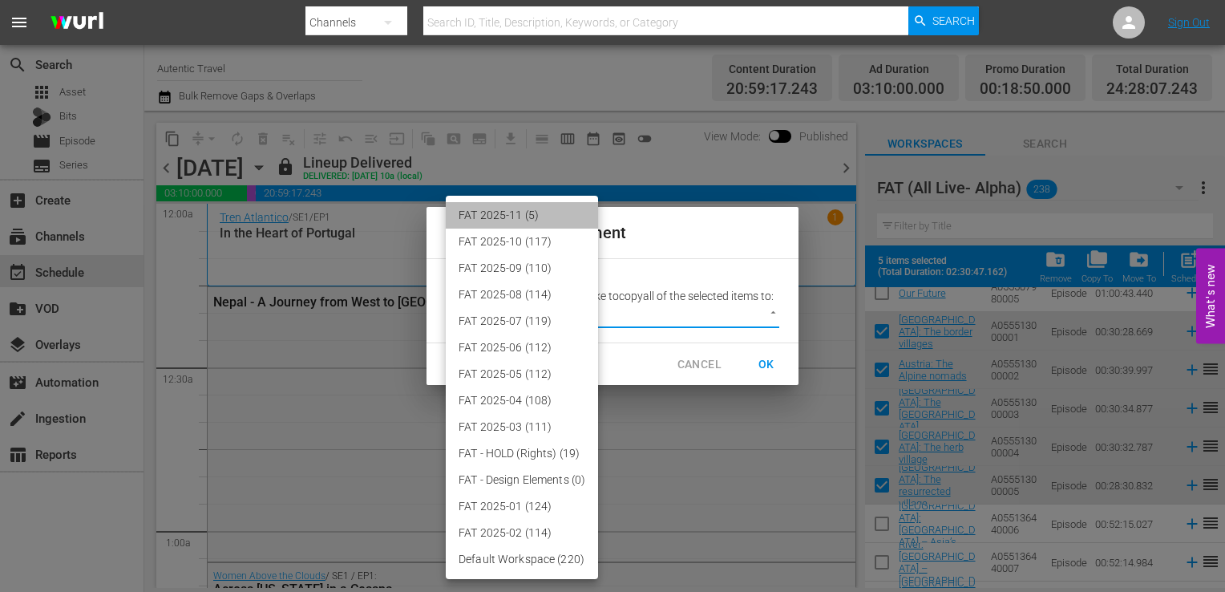
click at [518, 217] on li "FAT 2025-11 (5)" at bounding box center [522, 215] width 152 height 26
type input "3864"
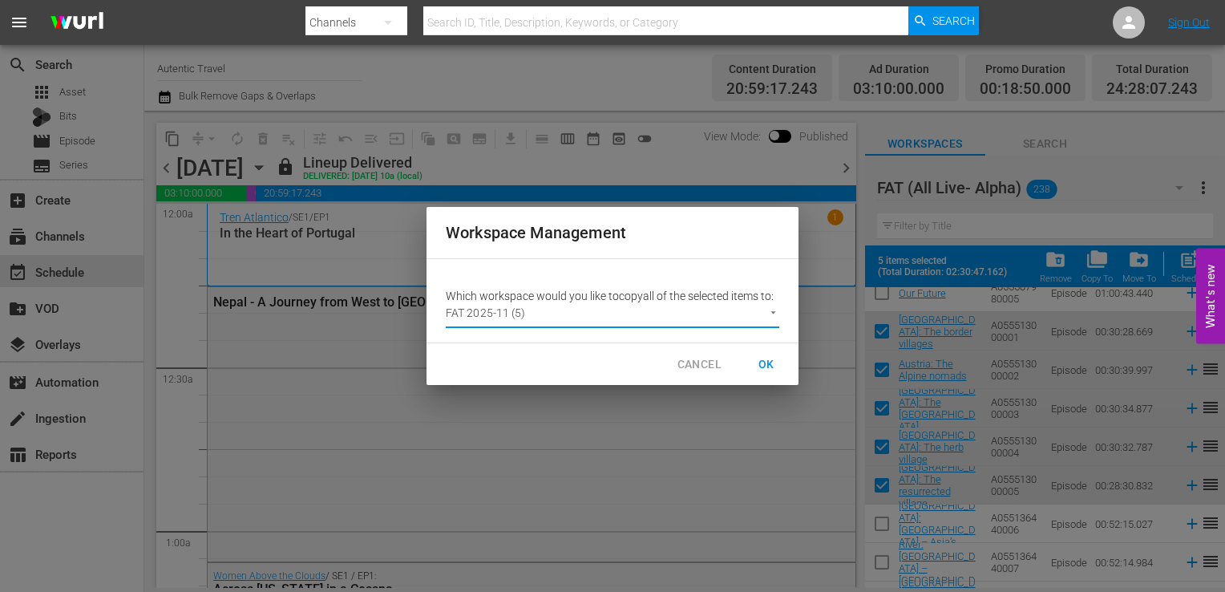
click at [766, 361] on span "OK" at bounding box center [767, 364] width 26 height 20
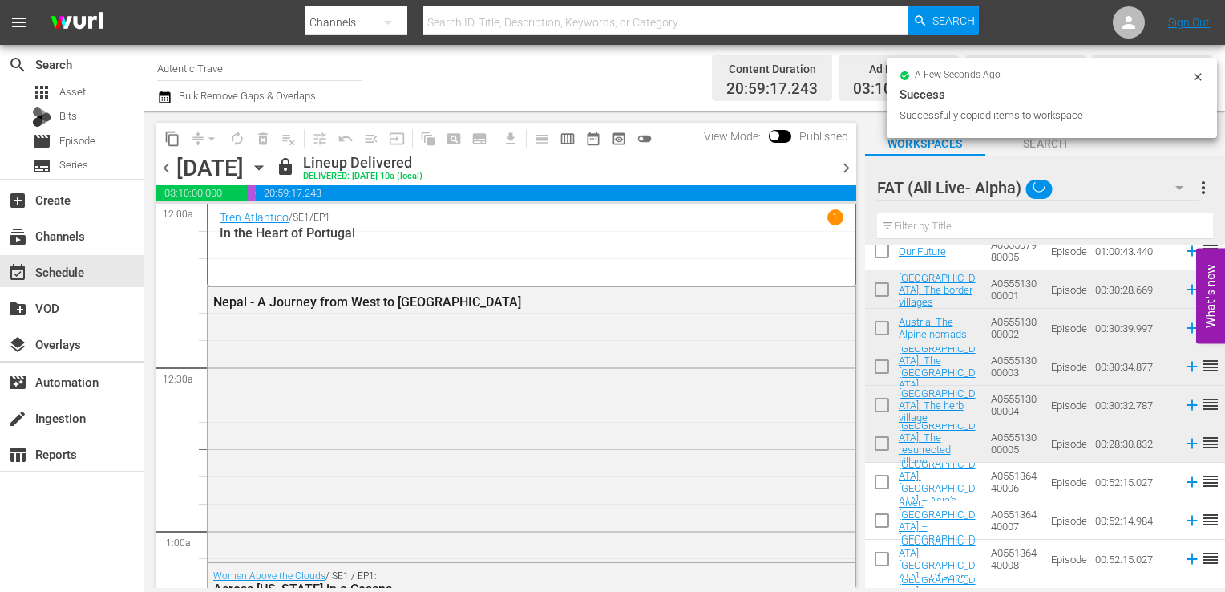
checkbox input "false"
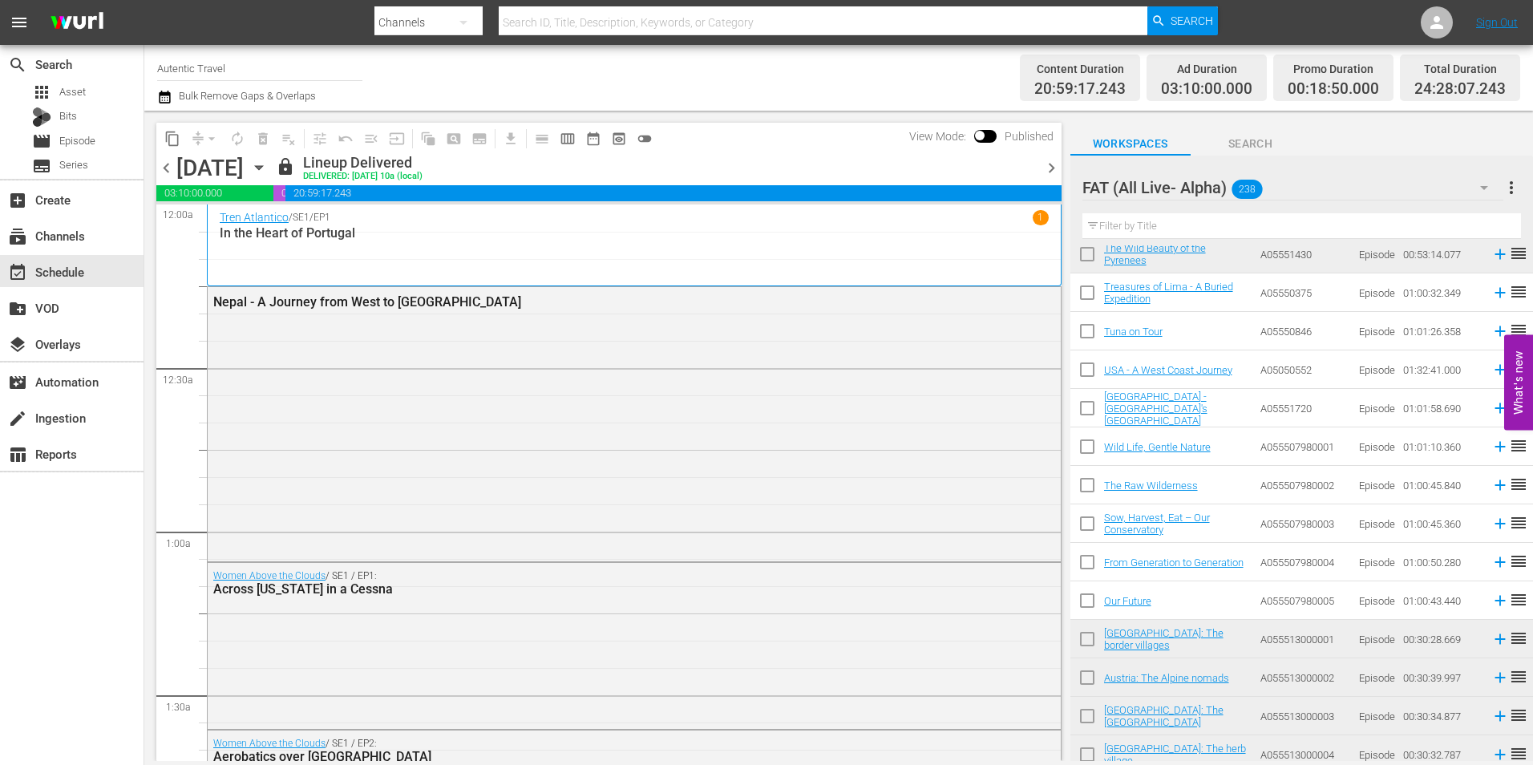
scroll to position [1384, 0]
